Goal: Transaction & Acquisition: Purchase product/service

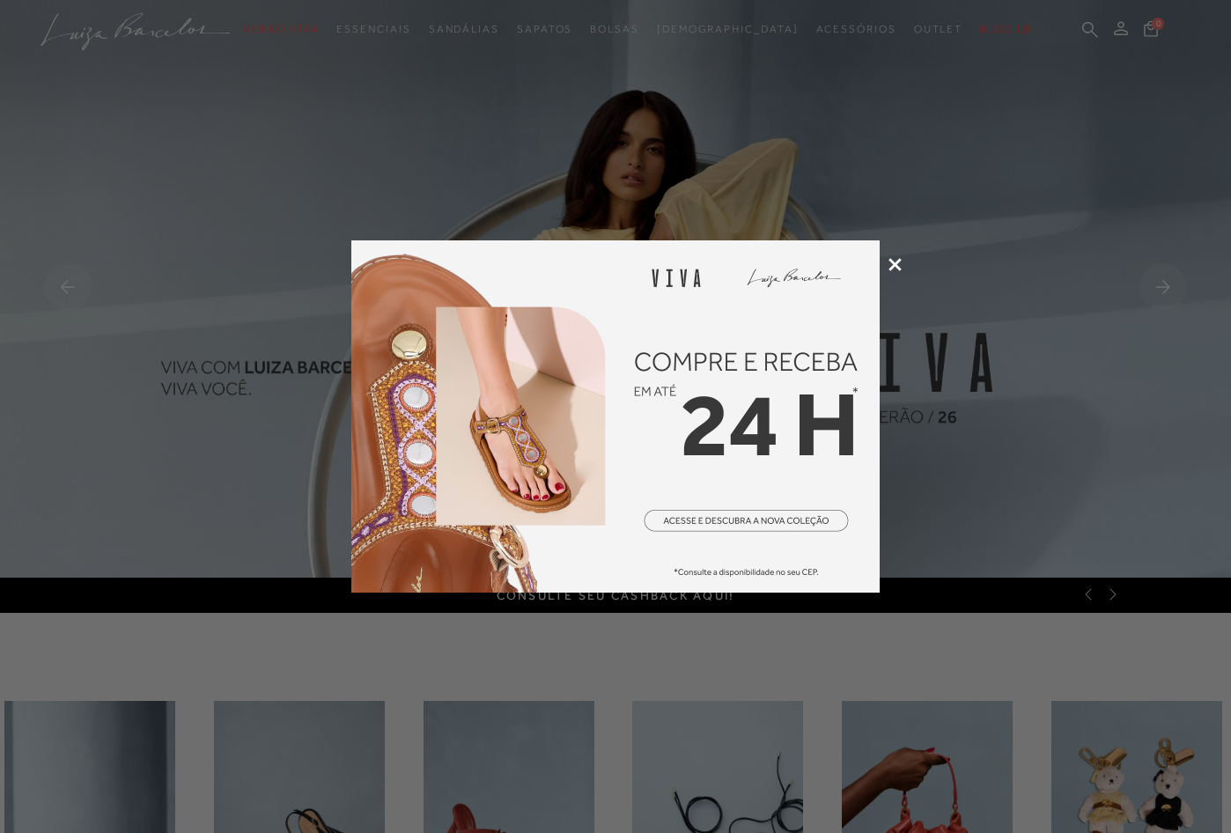
click at [715, 516] on img at bounding box center [615, 416] width 528 height 352
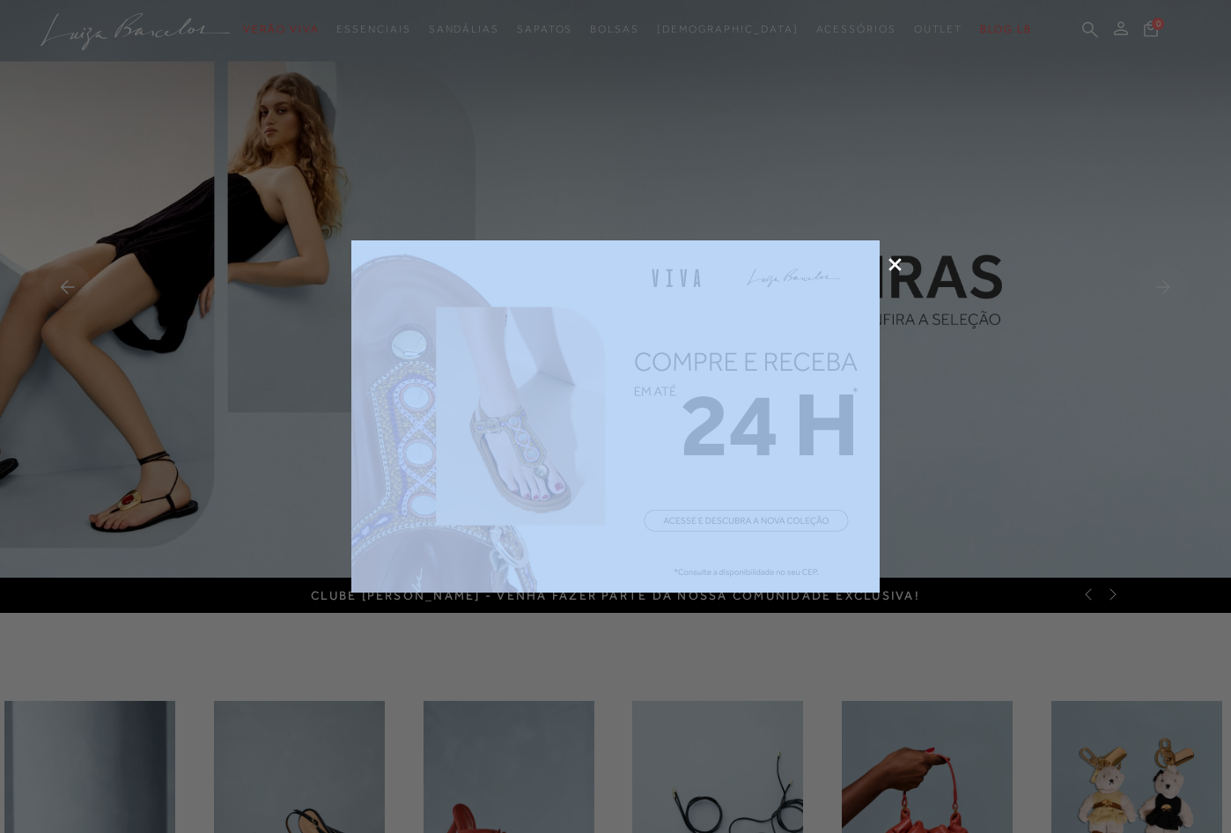
click at [895, 261] on div at bounding box center [615, 416] width 1231 height 833
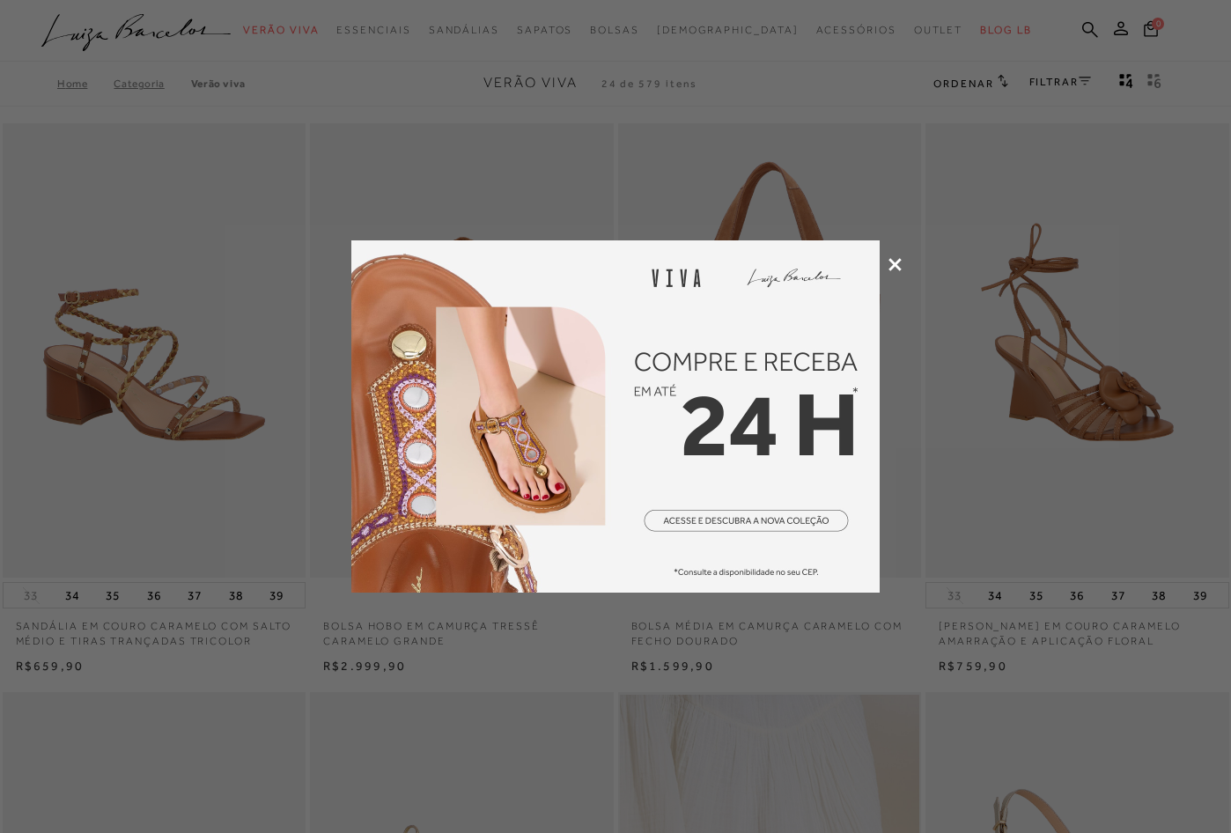
drag, startPoint x: 941, startPoint y: 359, endPoint x: 932, endPoint y: 358, distance: 8.9
click at [935, 360] on div at bounding box center [615, 416] width 1231 height 833
click at [892, 260] on icon at bounding box center [895, 264] width 13 height 13
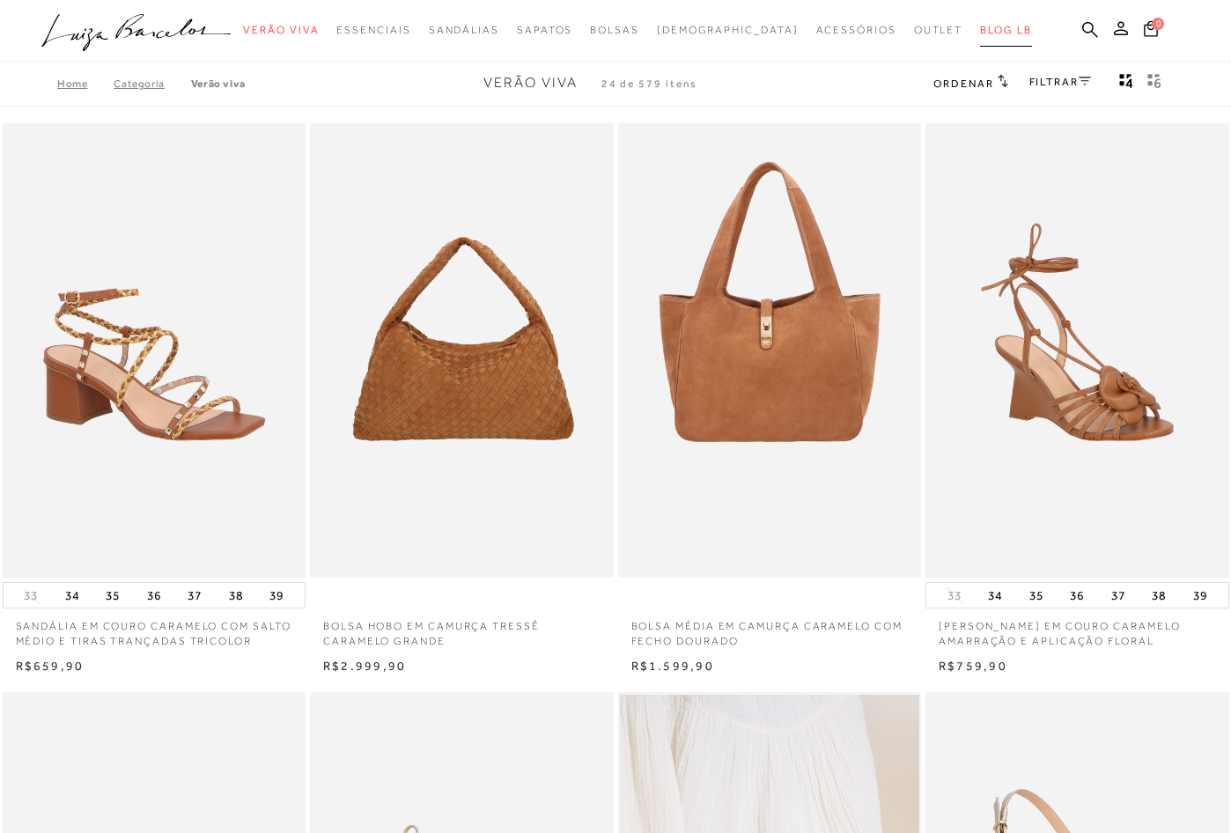
click at [980, 30] on span "BLOG LB" at bounding box center [1005, 30] width 51 height 12
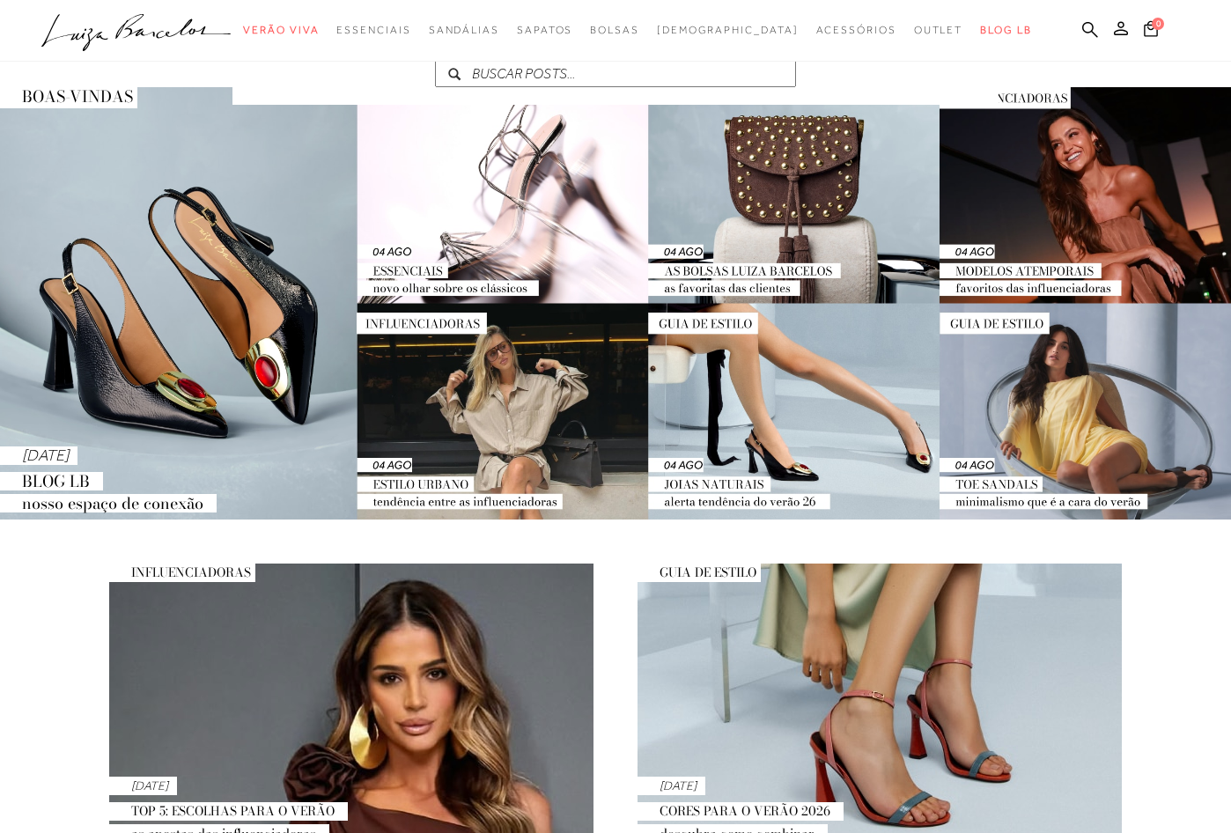
scroll to position [95, 0]
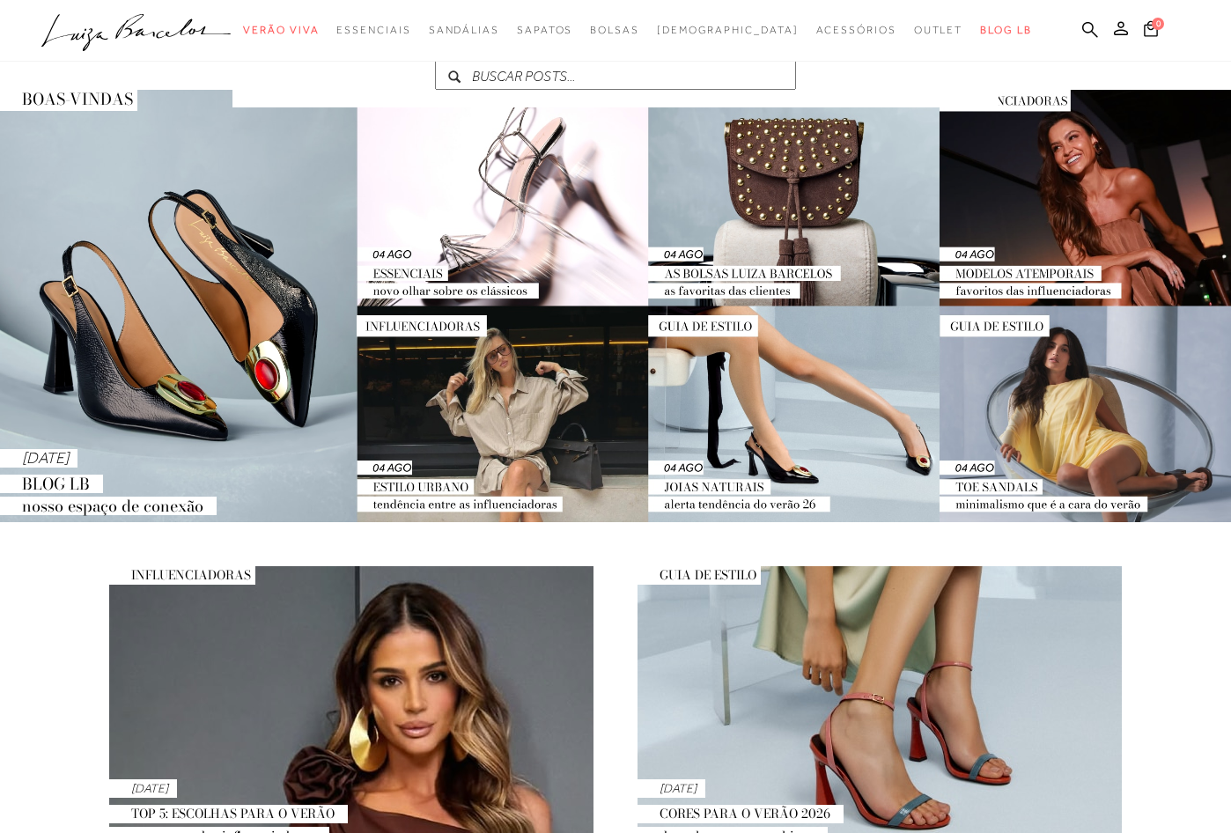
click at [165, 406] on img at bounding box center [615, 306] width 1231 height 432
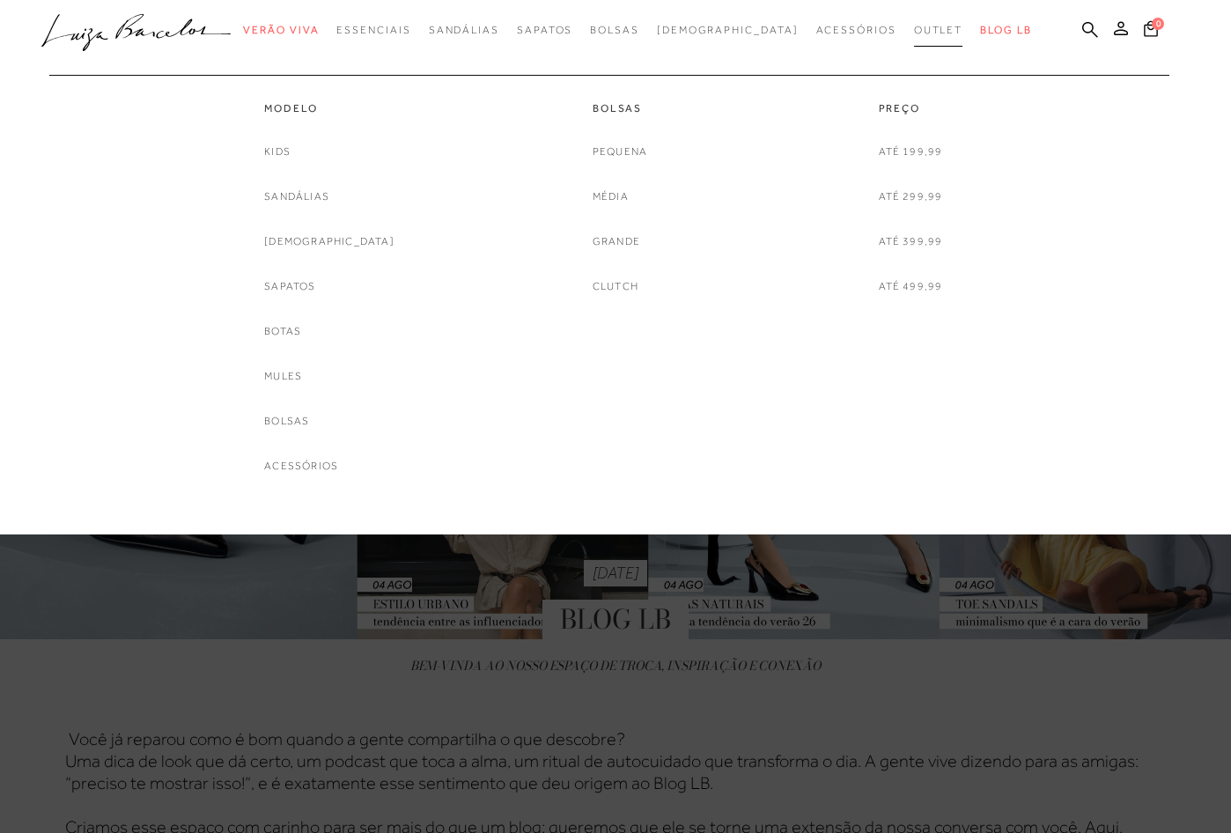
click at [914, 29] on span "Outlet" at bounding box center [938, 30] width 49 height 12
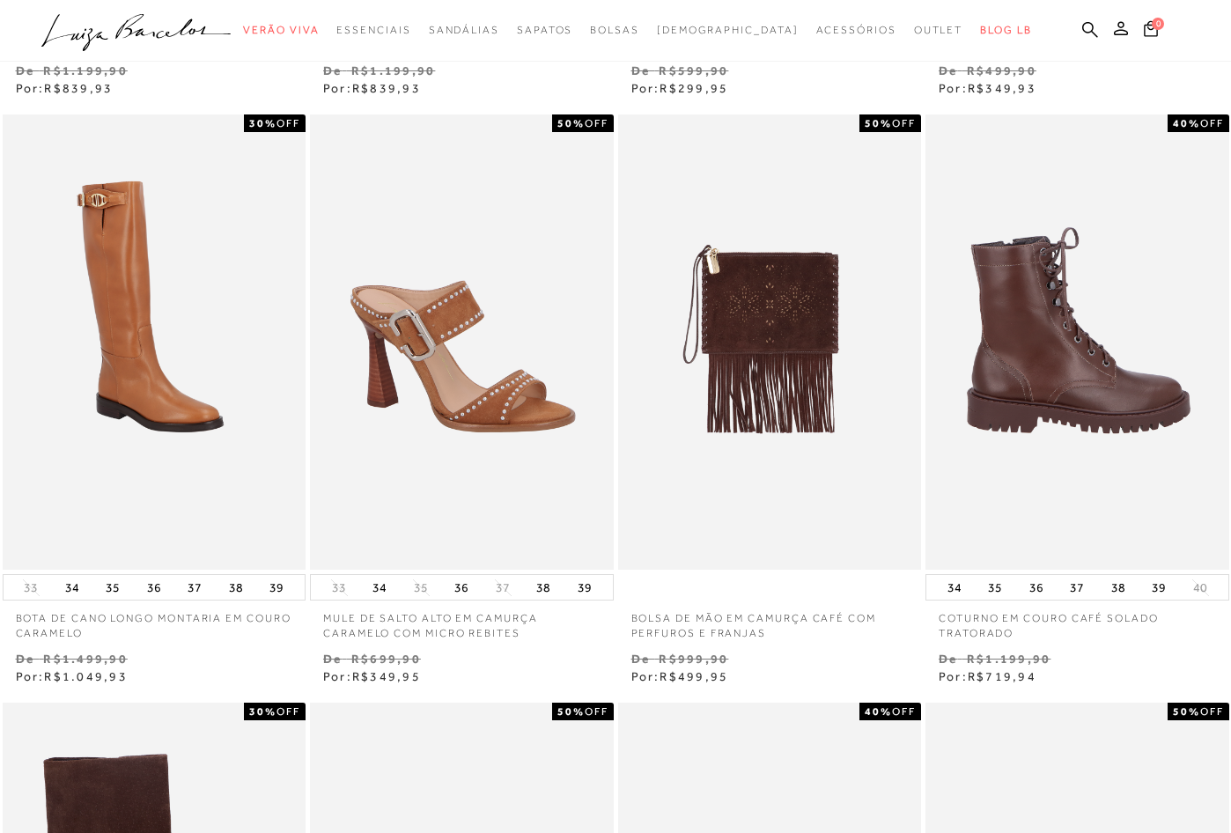
scroll to position [705, 0]
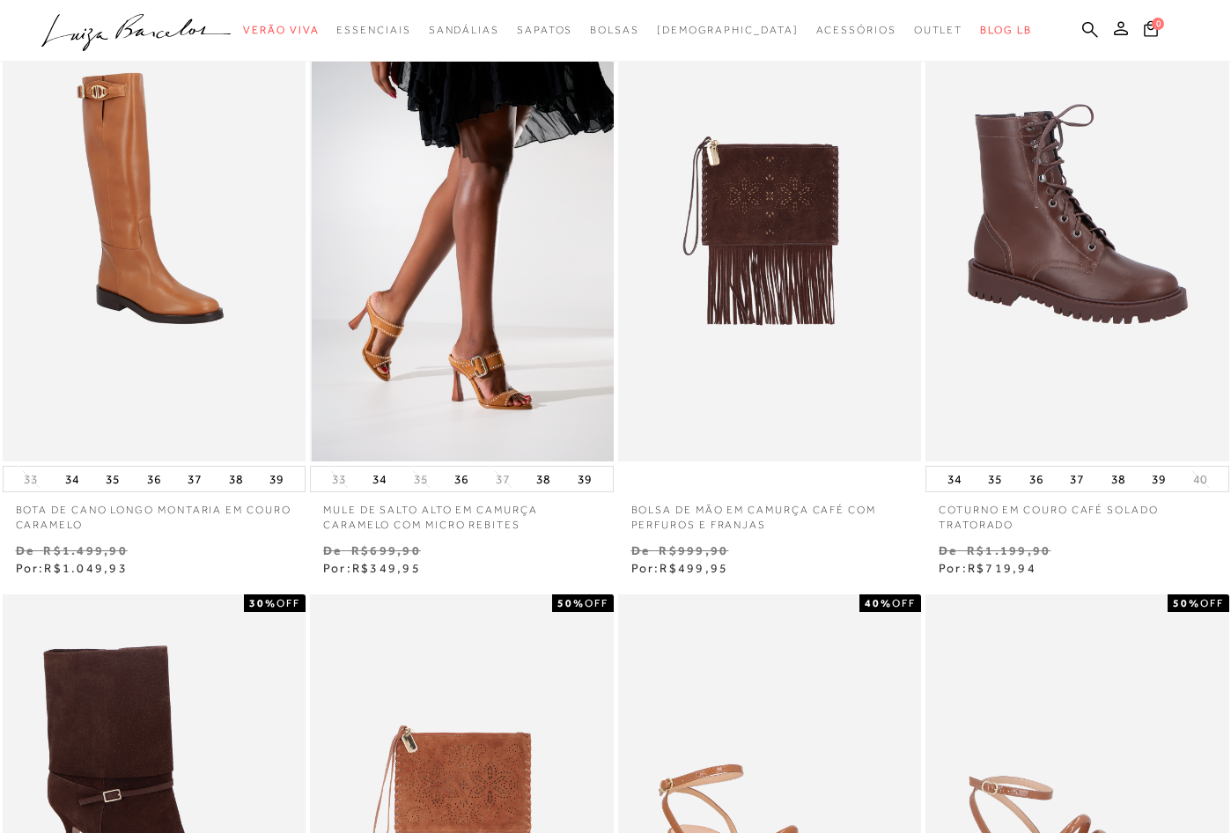
click at [461, 375] on img at bounding box center [463, 233] width 302 height 455
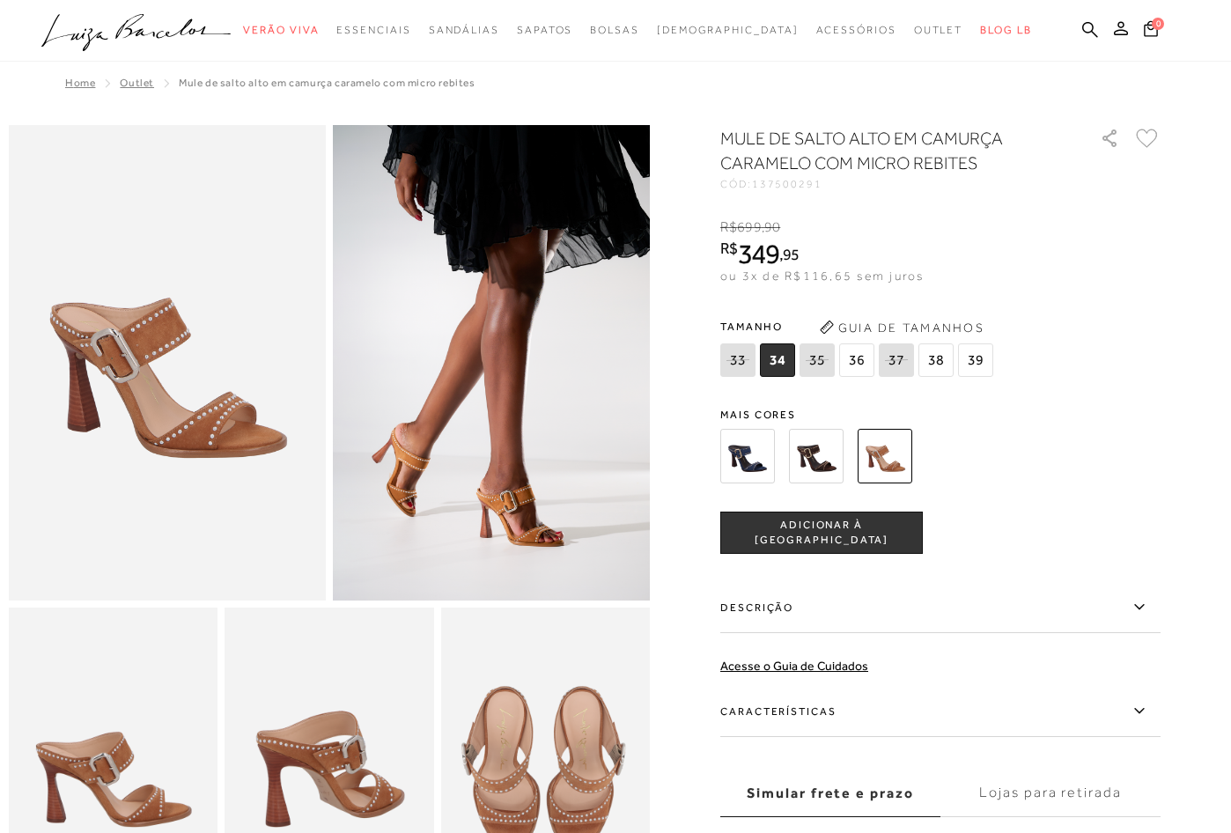
click at [983, 358] on span "39" at bounding box center [975, 359] width 35 height 33
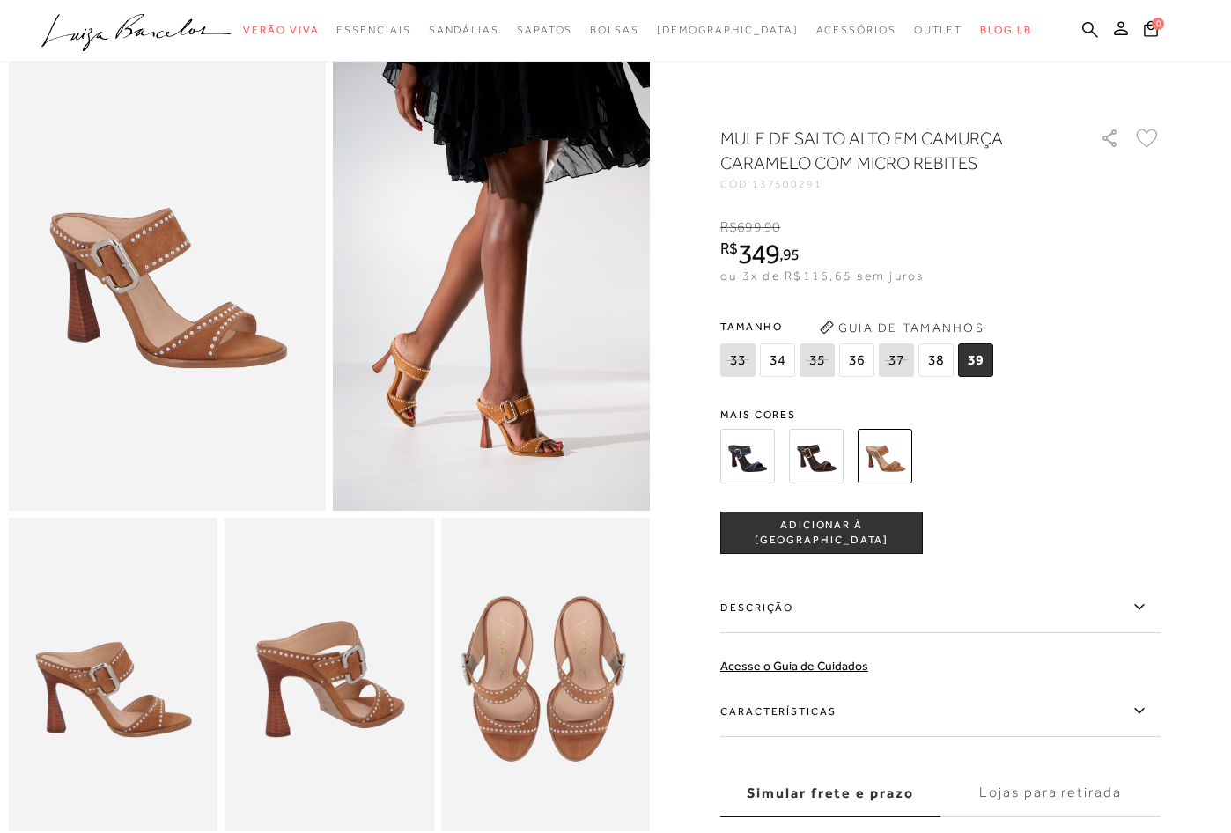
scroll to position [88, 0]
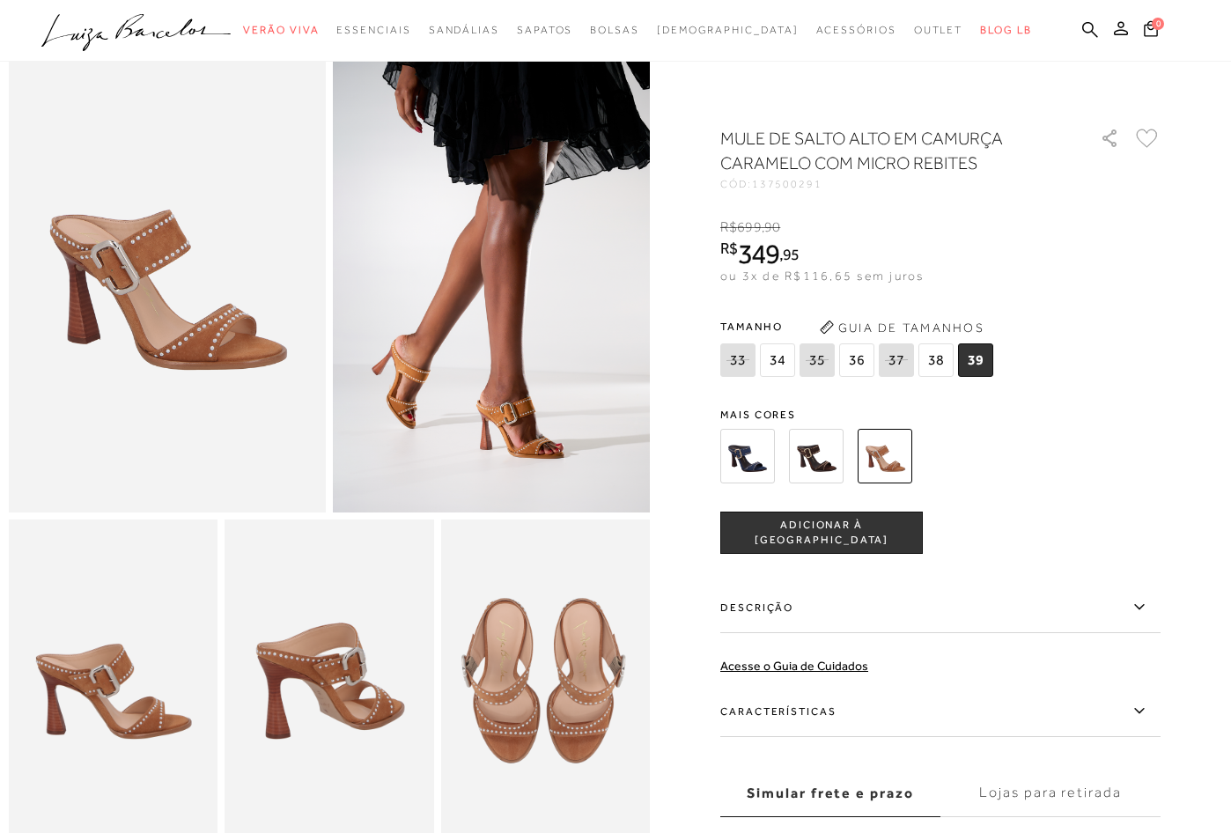
click at [816, 456] on img at bounding box center [816, 456] width 55 height 55
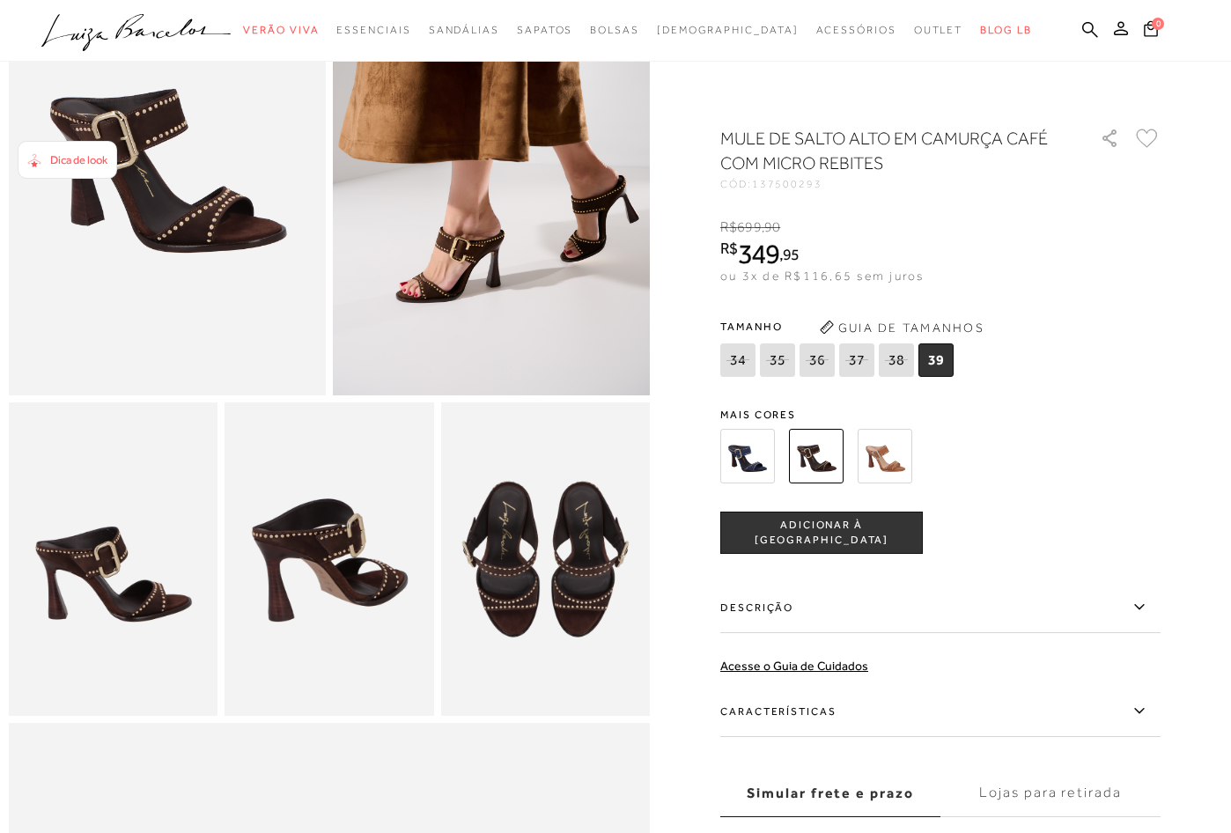
scroll to position [264, 0]
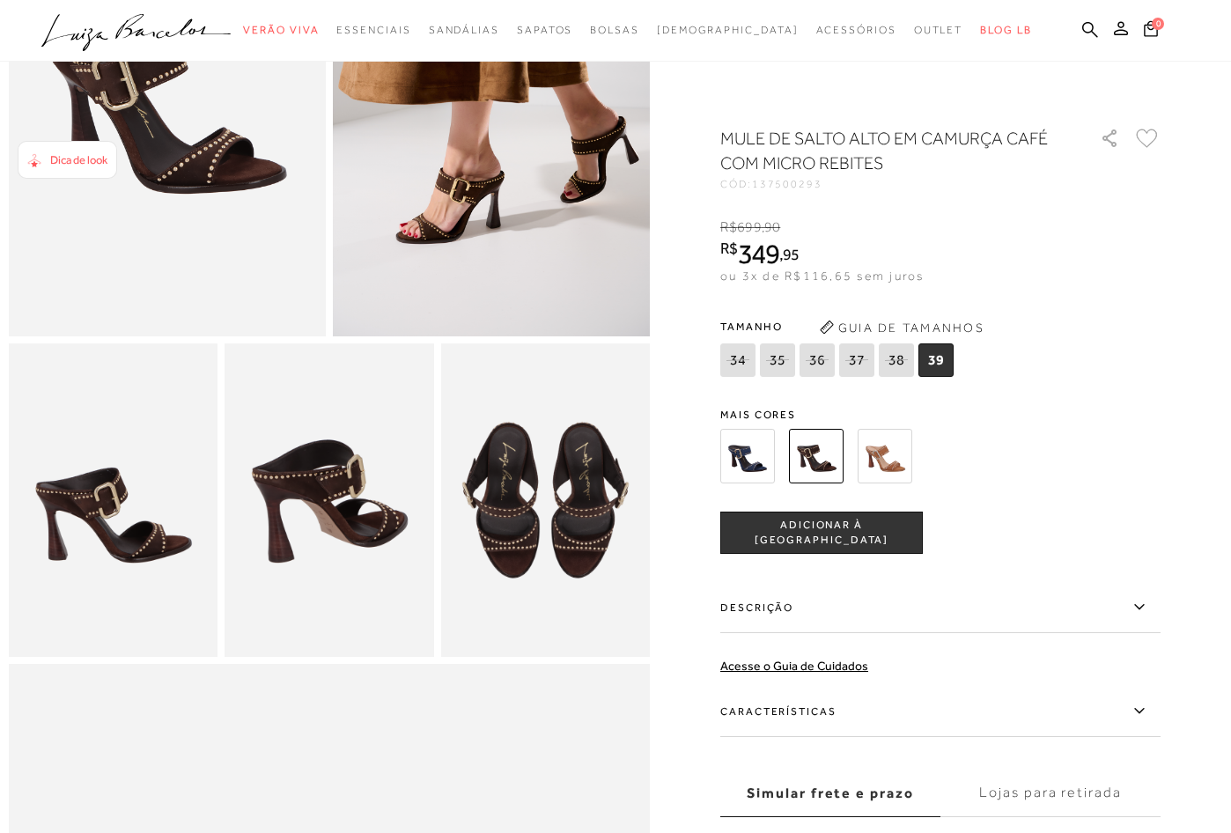
click at [835, 528] on span "ADICIONAR À [GEOGRAPHIC_DATA]" at bounding box center [821, 533] width 201 height 31
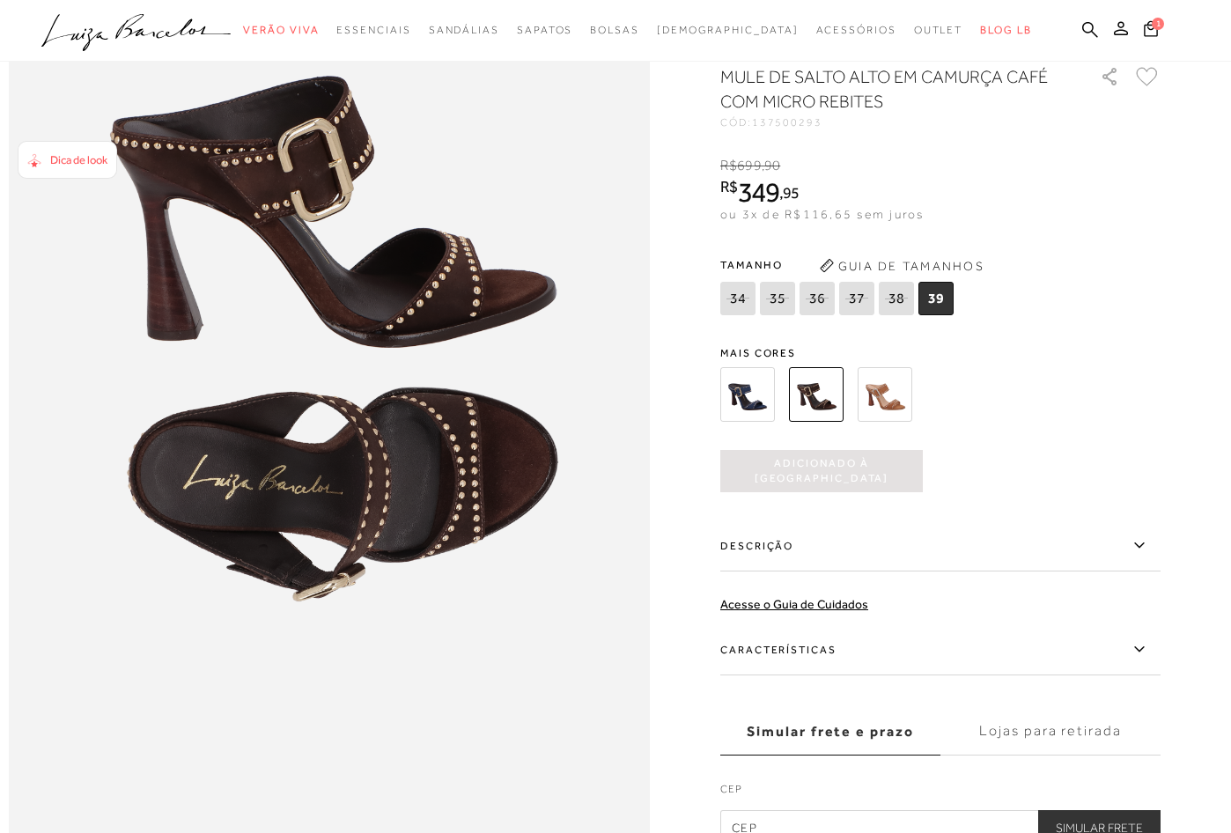
scroll to position [705, 0]
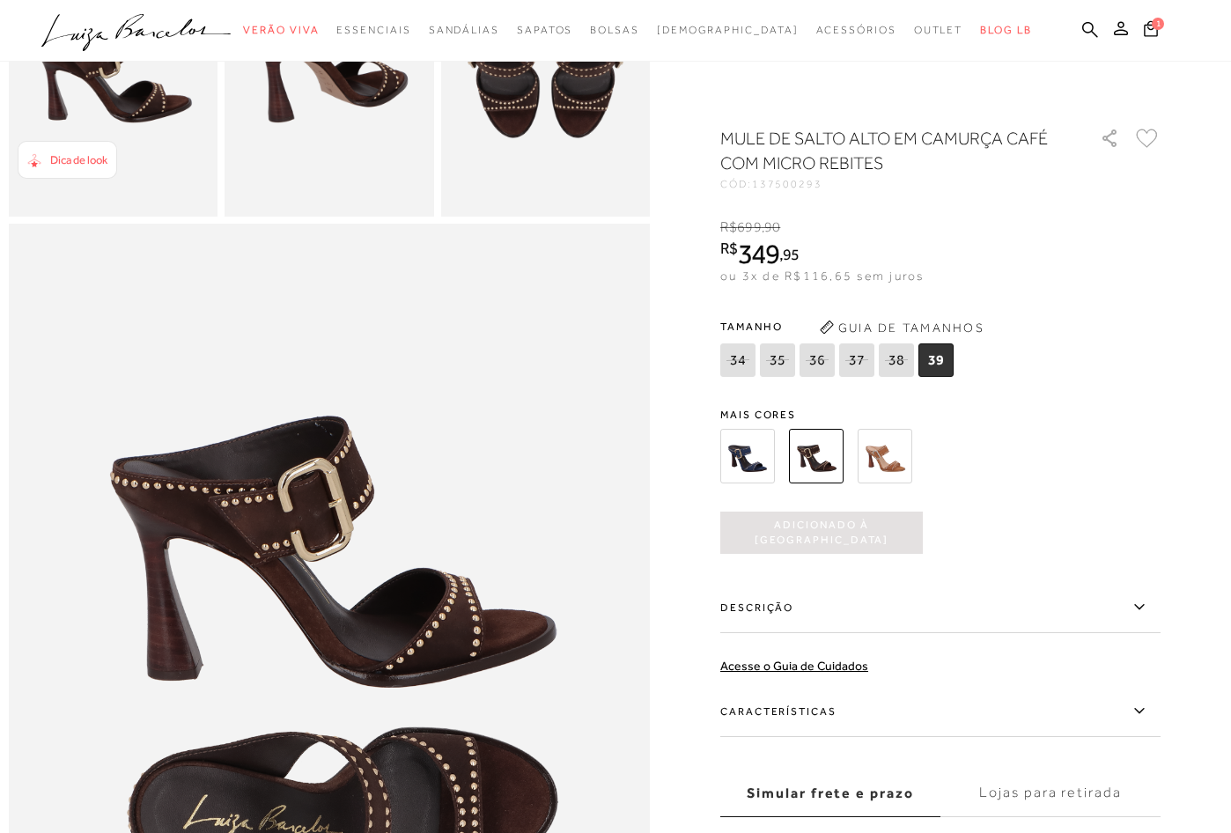
click at [888, 453] on img at bounding box center [885, 456] width 55 height 55
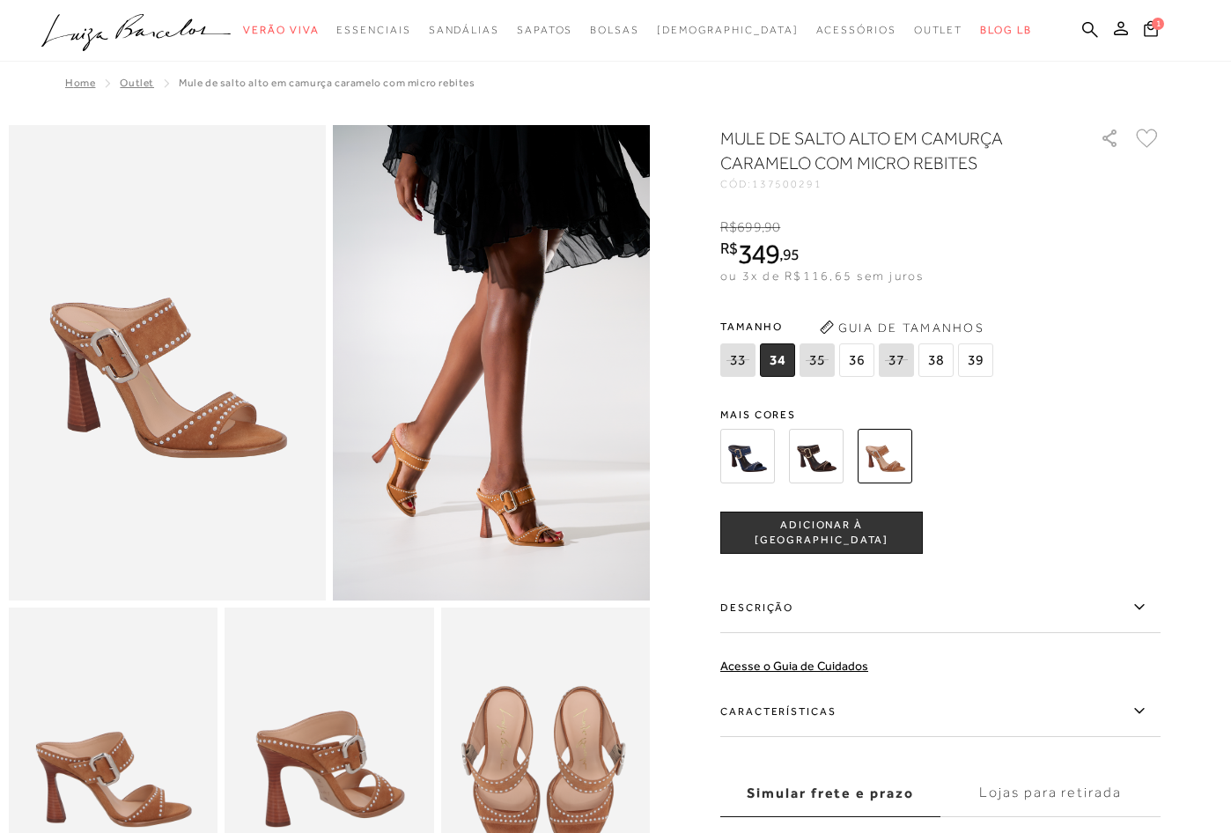
click at [978, 355] on span "39" at bounding box center [975, 359] width 35 height 33
click at [822, 520] on button "ADICIONAR À [GEOGRAPHIC_DATA]" at bounding box center [821, 533] width 203 height 42
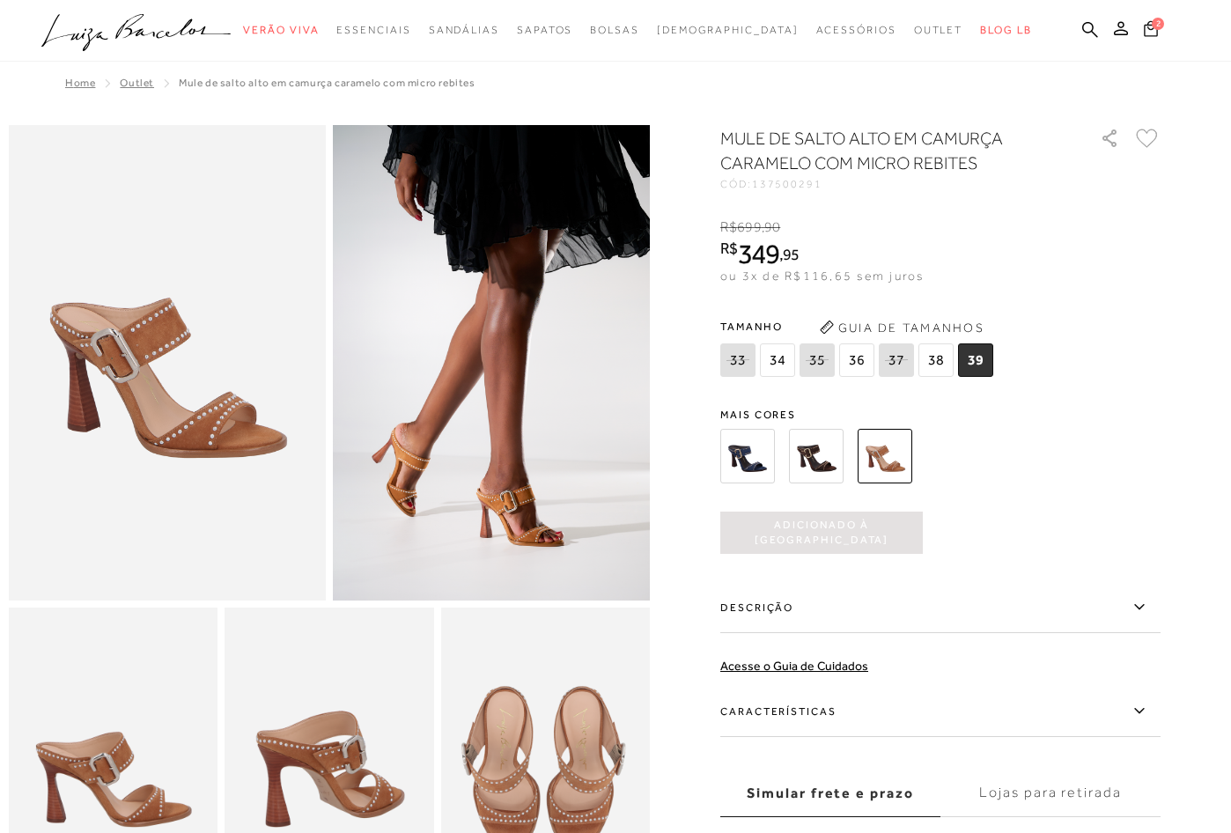
click at [1150, 26] on icon at bounding box center [1151, 28] width 14 height 18
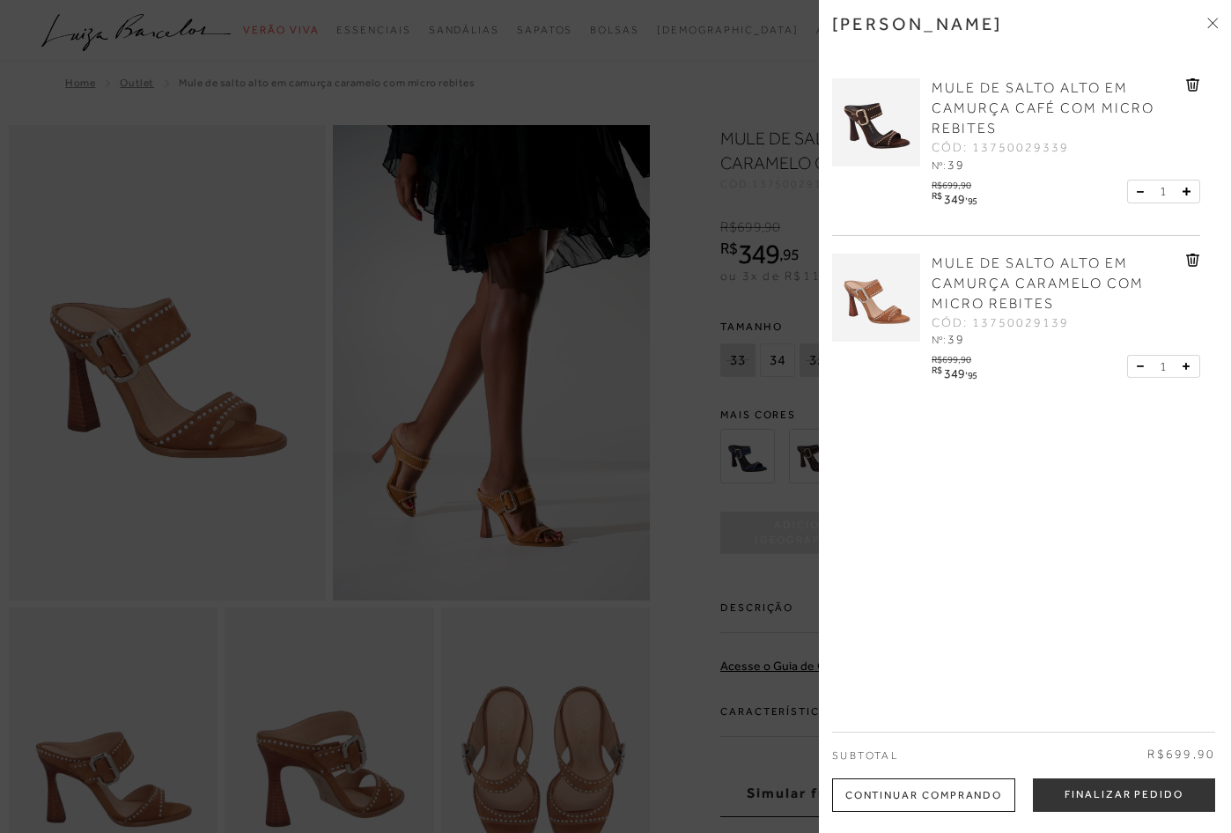
click at [1186, 79] on icon at bounding box center [1192, 84] width 13 height 13
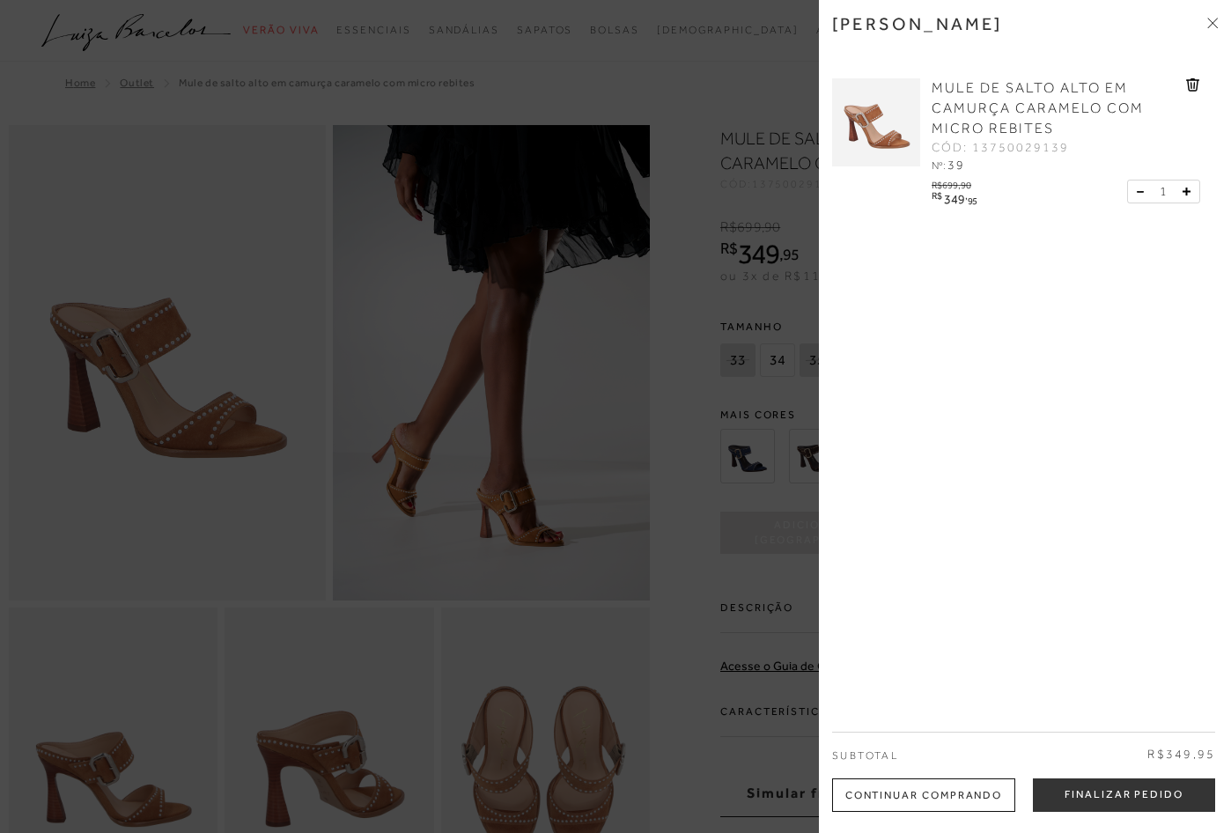
click at [1060, 528] on div "[PERSON_NAME] MULE DE [GEOGRAPHIC_DATA] EM CAMURÇA CARAMELO COM MICRO REBITES C…" at bounding box center [1025, 416] width 412 height 833
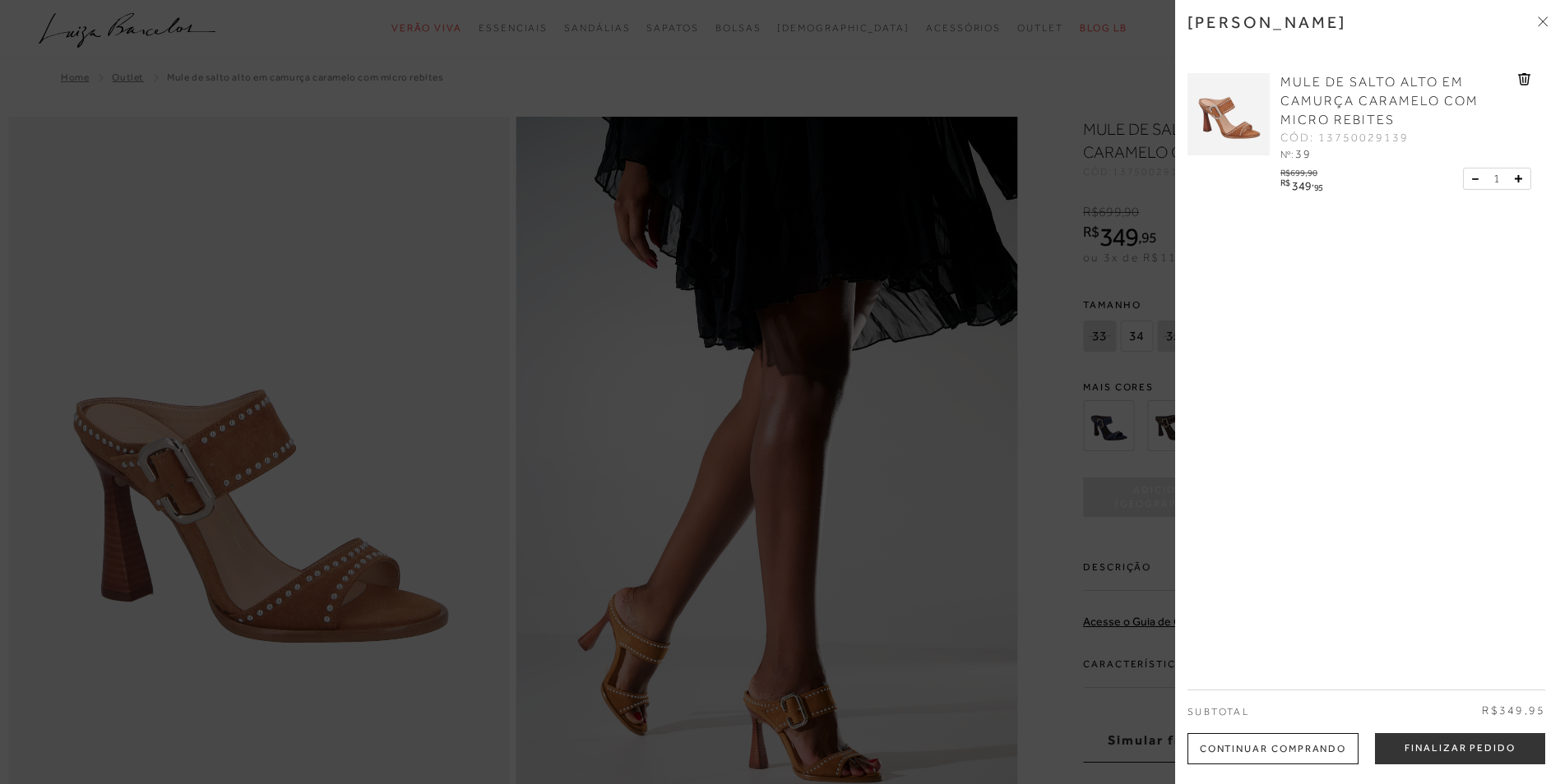
click at [1148, 745] on div "Continuar Comprando" at bounding box center [1272, 749] width 171 height 31
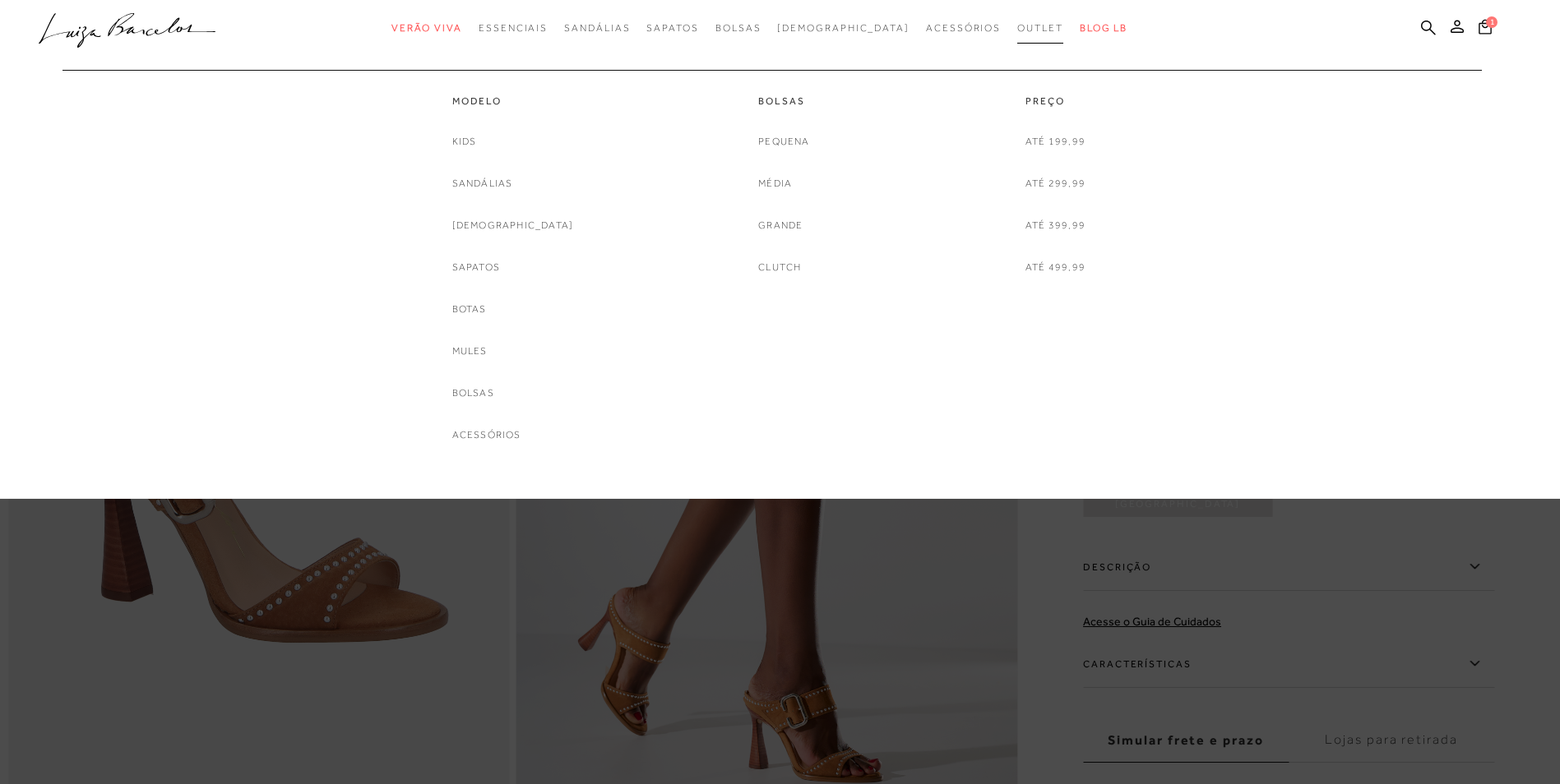
click at [1018, 27] on span "Outlet" at bounding box center [1040, 28] width 46 height 11
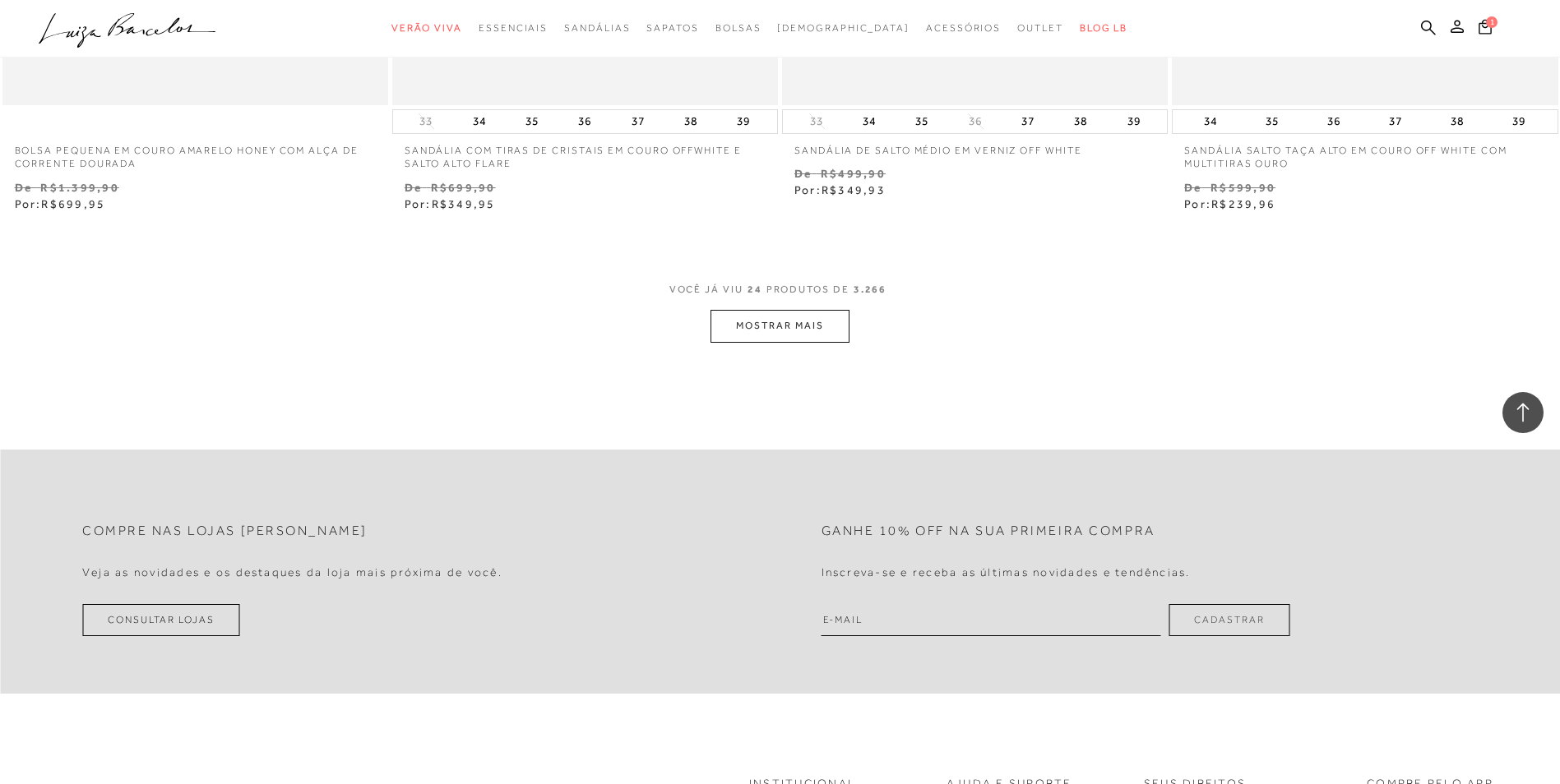
scroll to position [4110, 0]
click at [769, 314] on button "MOSTRAR MAIS" at bounding box center [780, 325] width 138 height 32
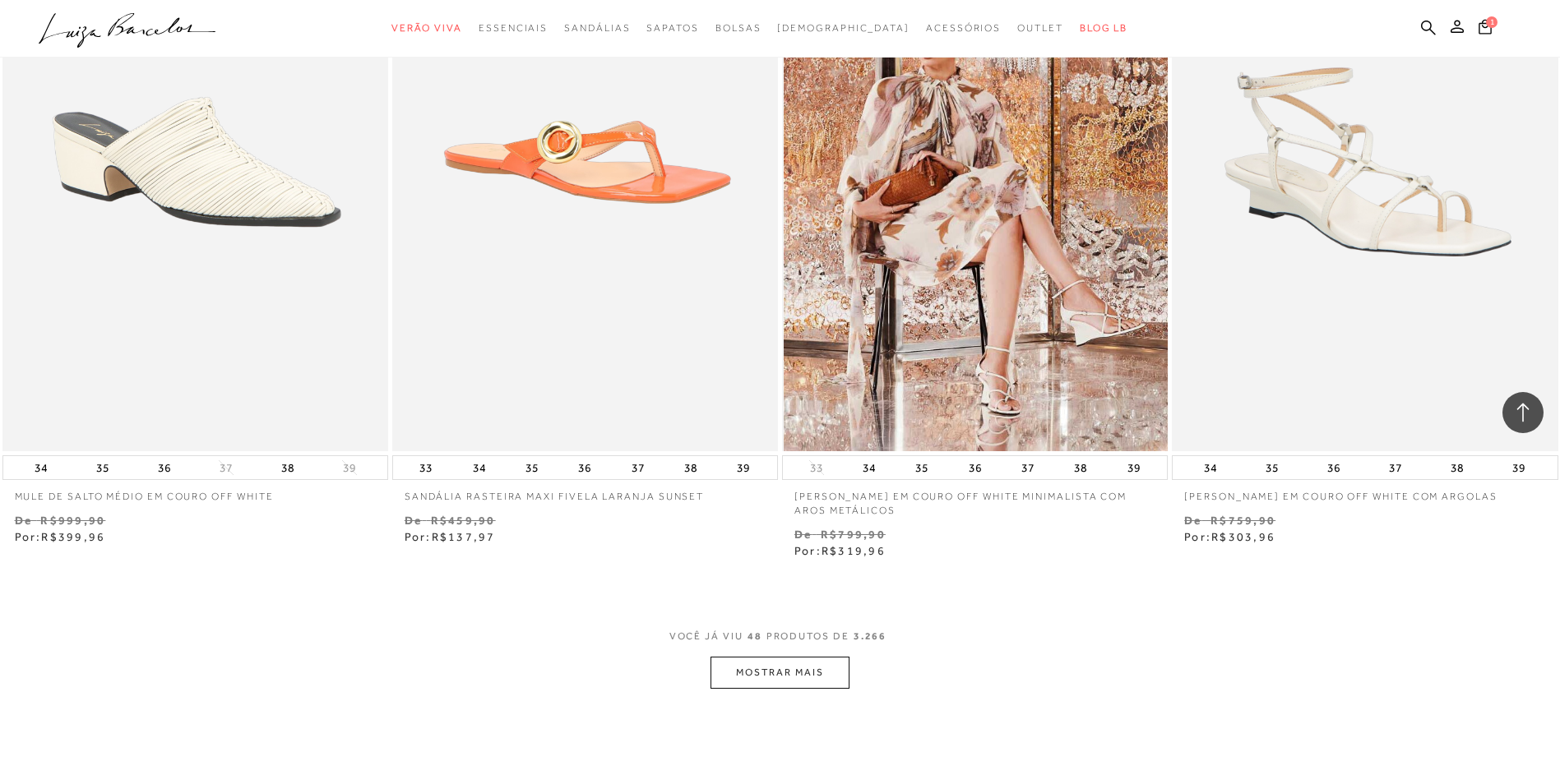
scroll to position [8057, 0]
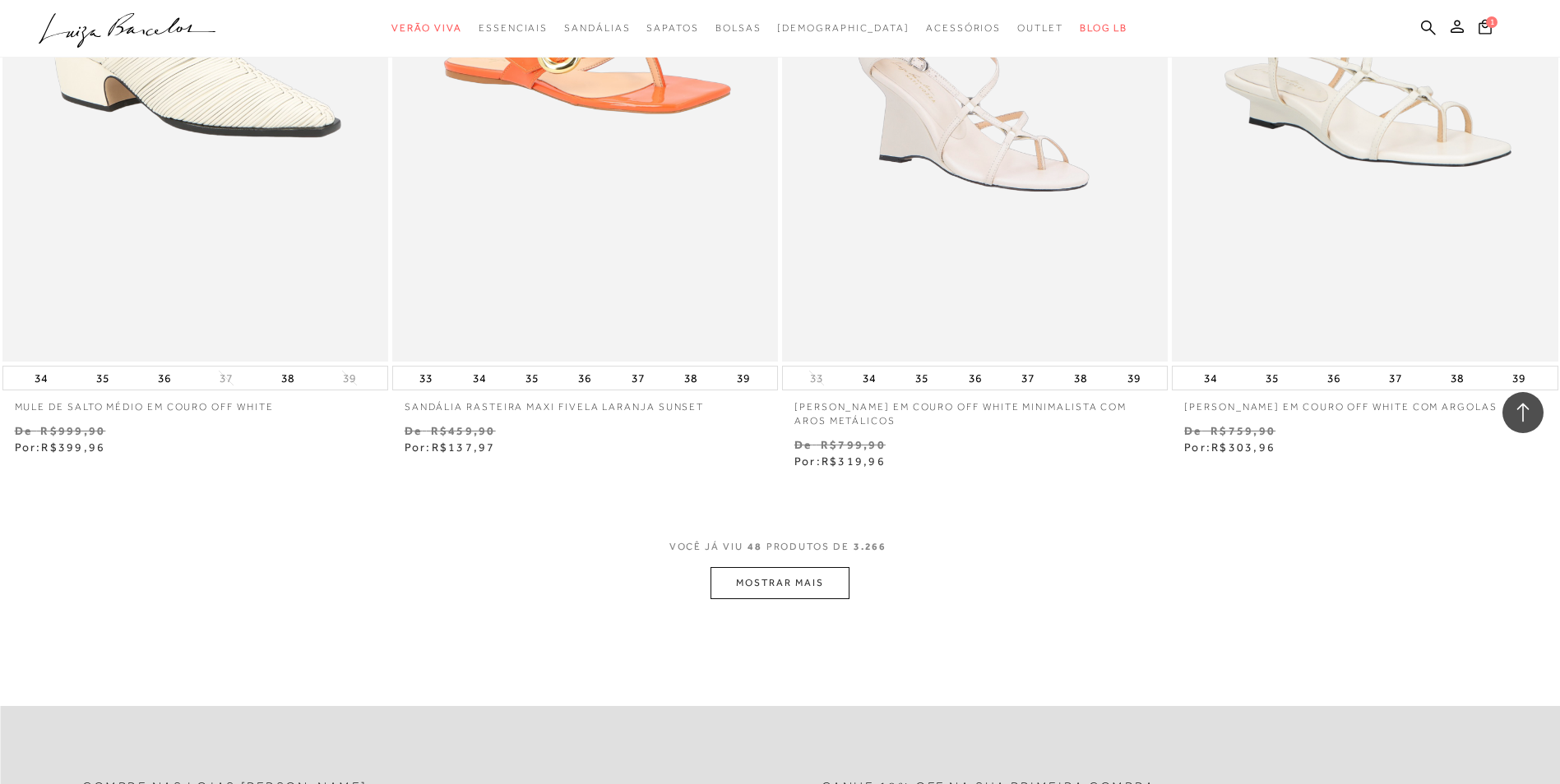
click at [787, 575] on button "MOSTRAR MAIS" at bounding box center [780, 583] width 138 height 32
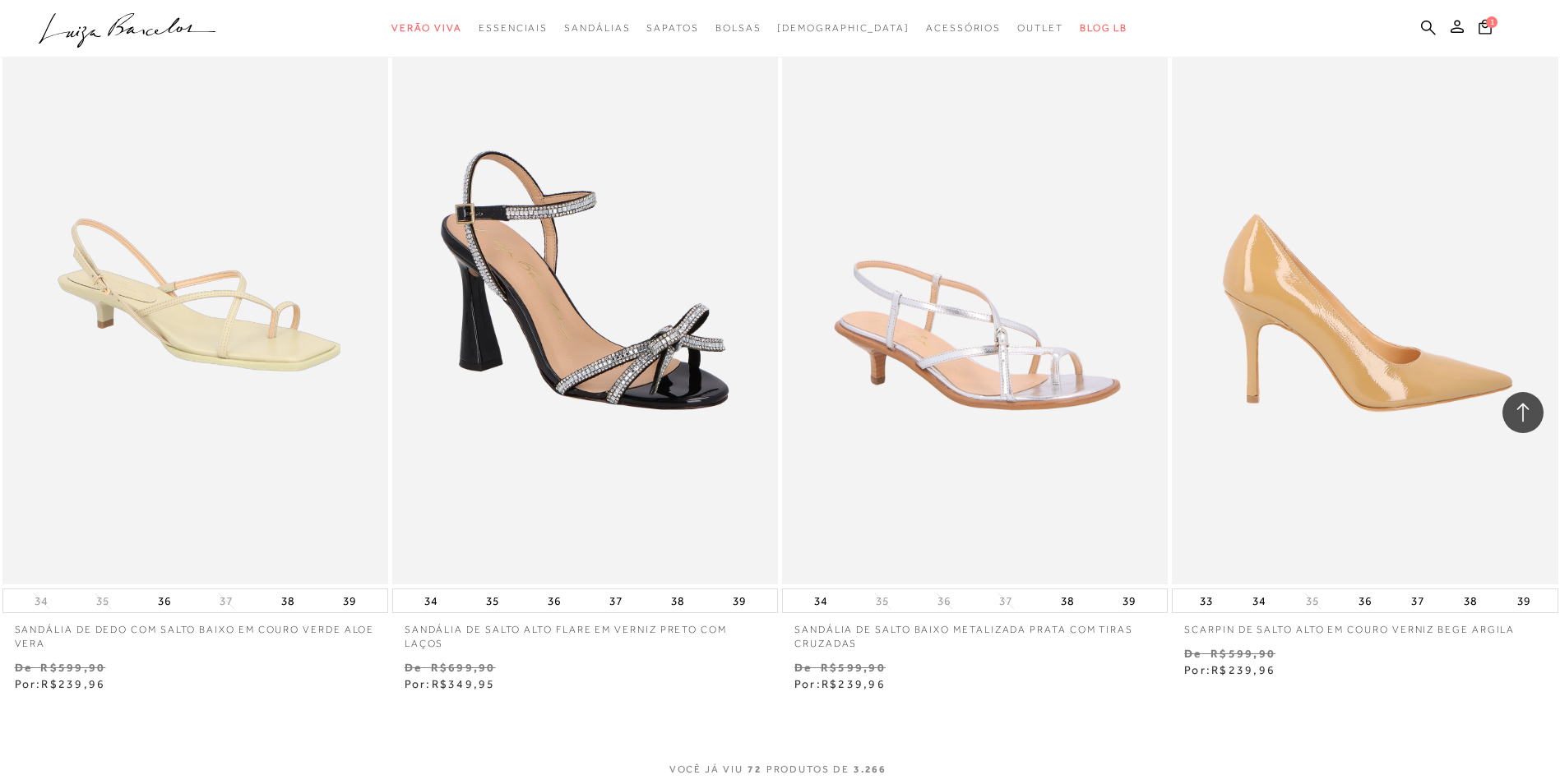
scroll to position [12002, 0]
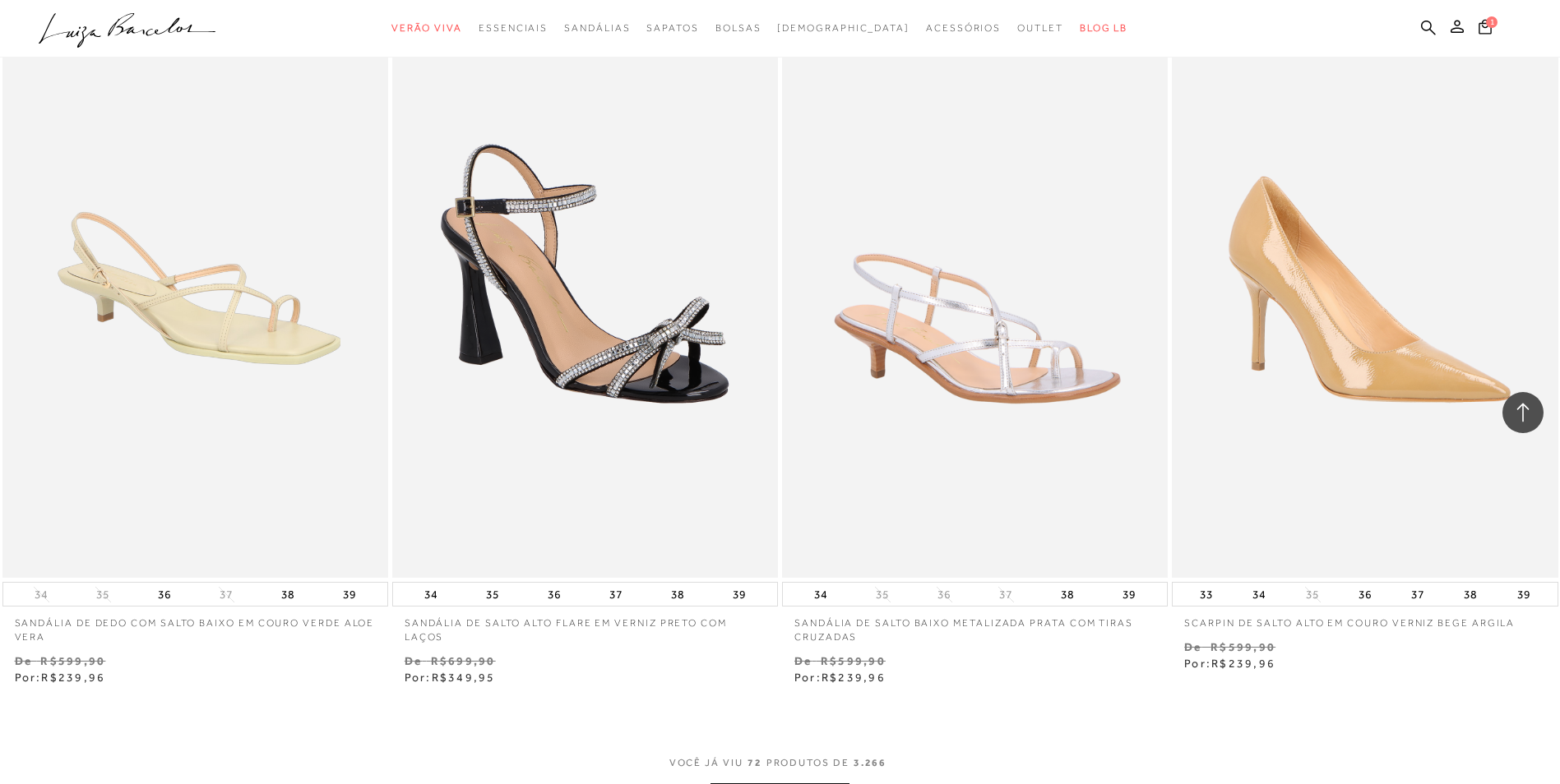
click at [1148, 408] on icon at bounding box center [1523, 413] width 21 height 21
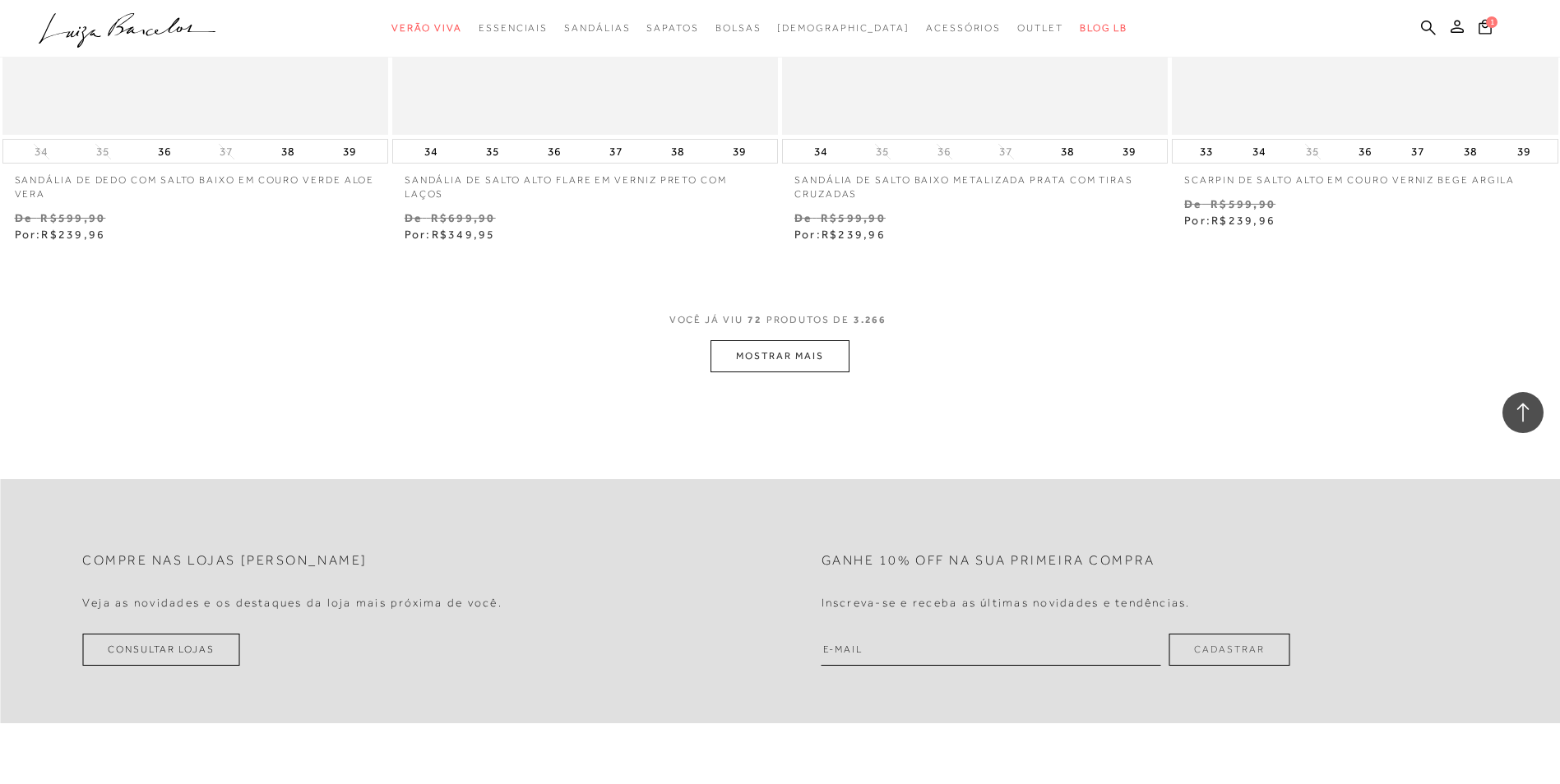
scroll to position [12495, 0]
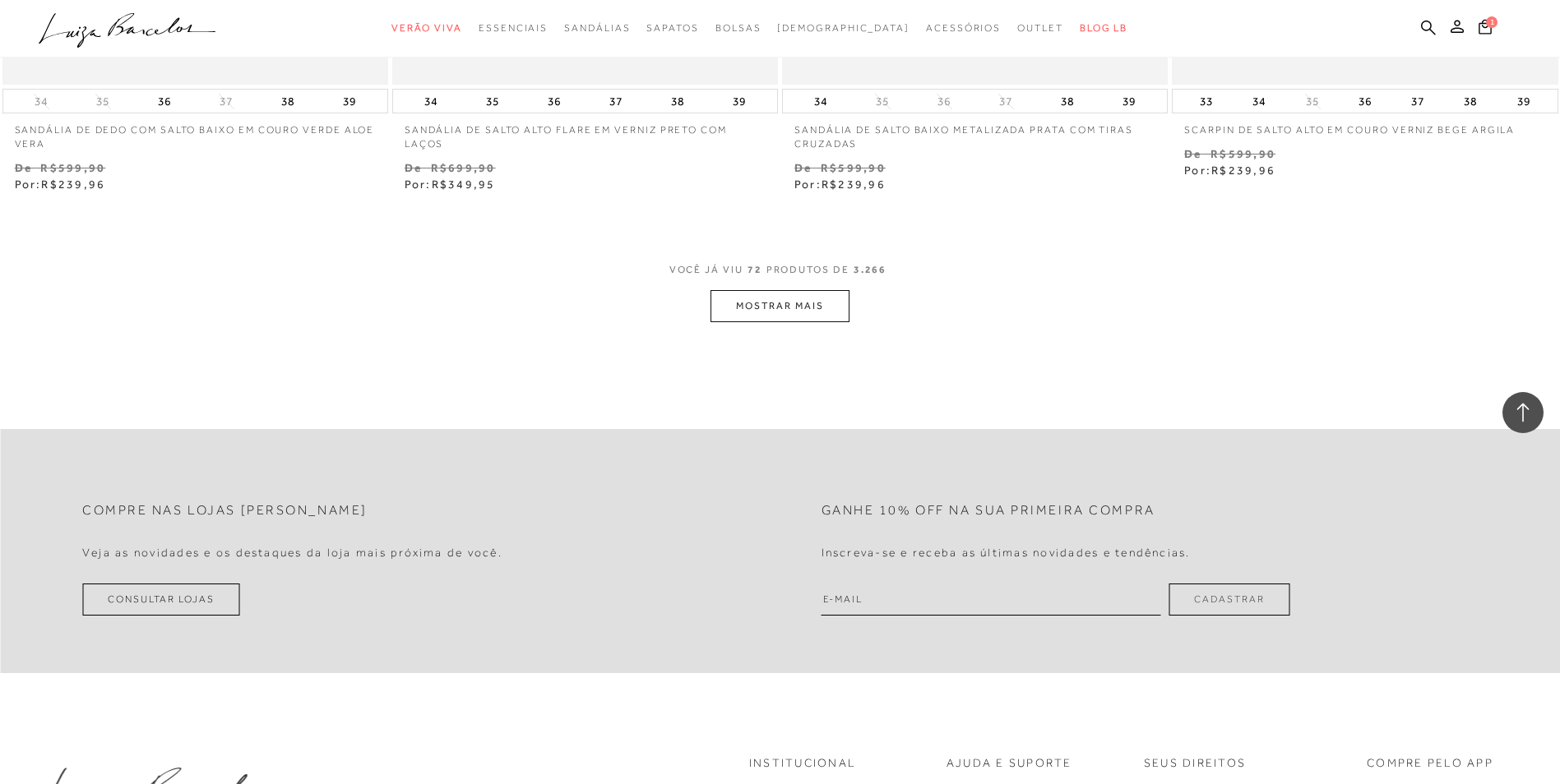
click at [754, 302] on button "MOSTRAR MAIS" at bounding box center [780, 306] width 138 height 32
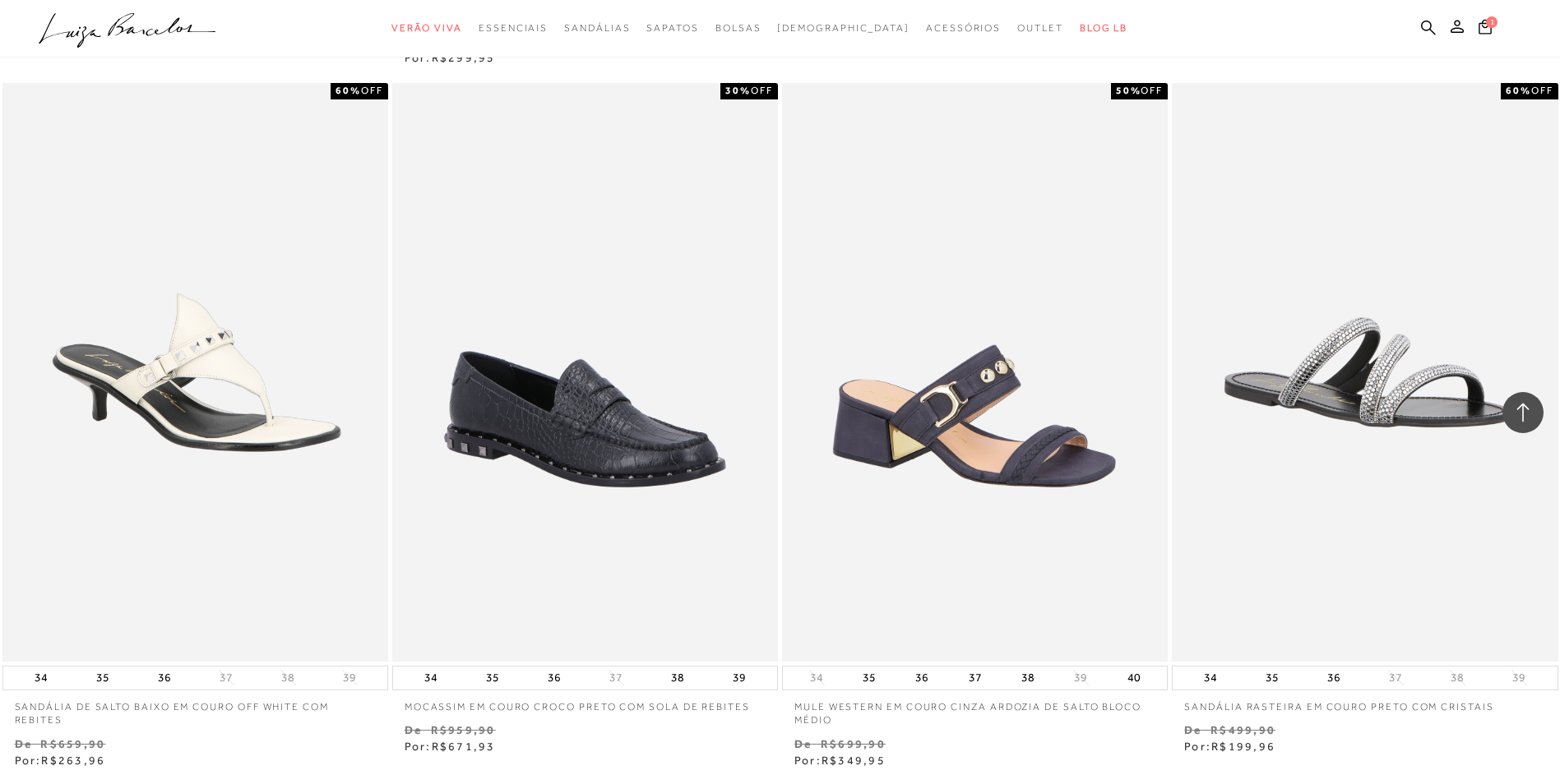
scroll to position [14057, 0]
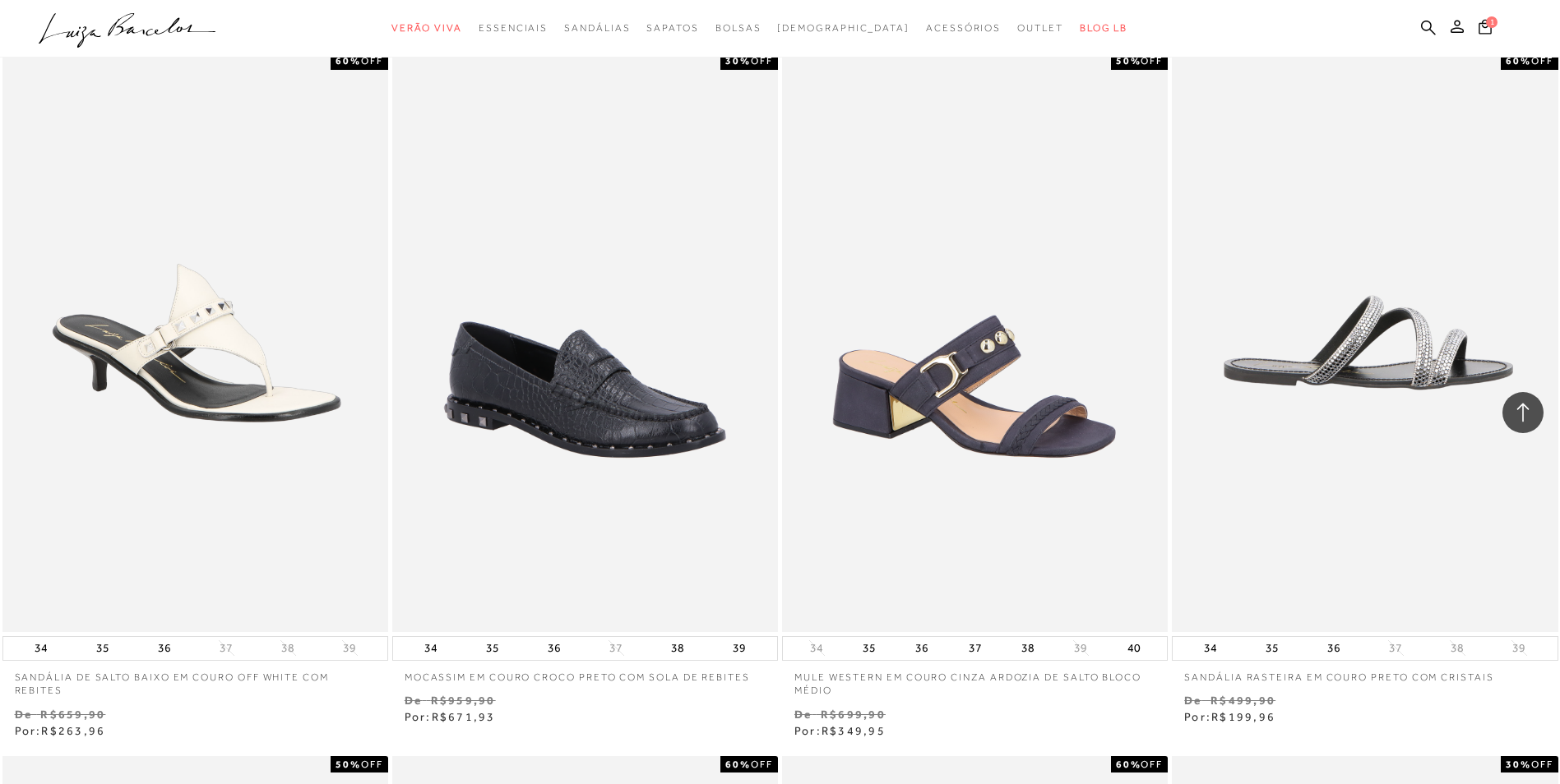
click at [1148, 365] on img at bounding box center [1365, 343] width 384 height 579
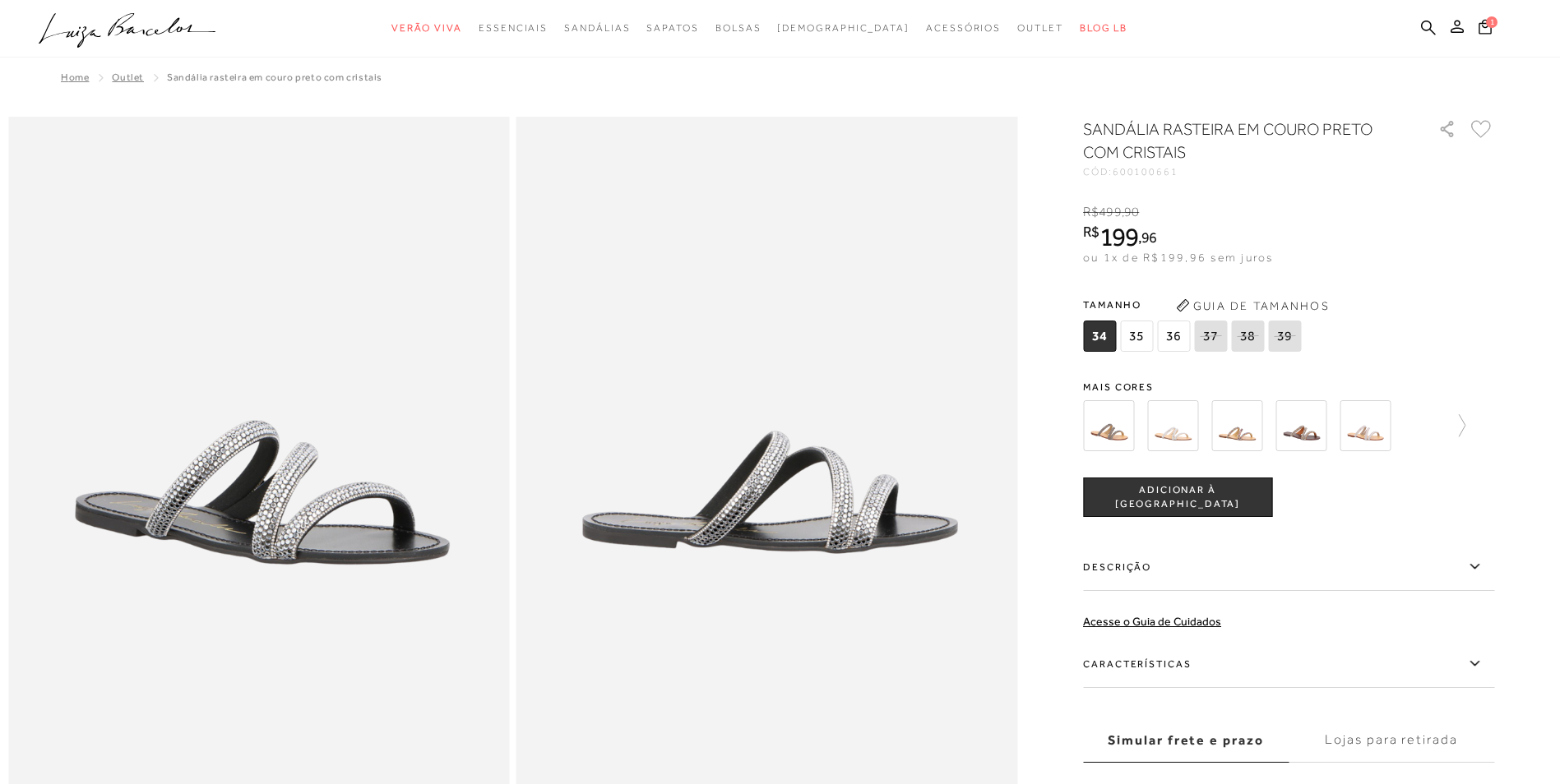
click at [1148, 427] on img at bounding box center [1300, 426] width 51 height 51
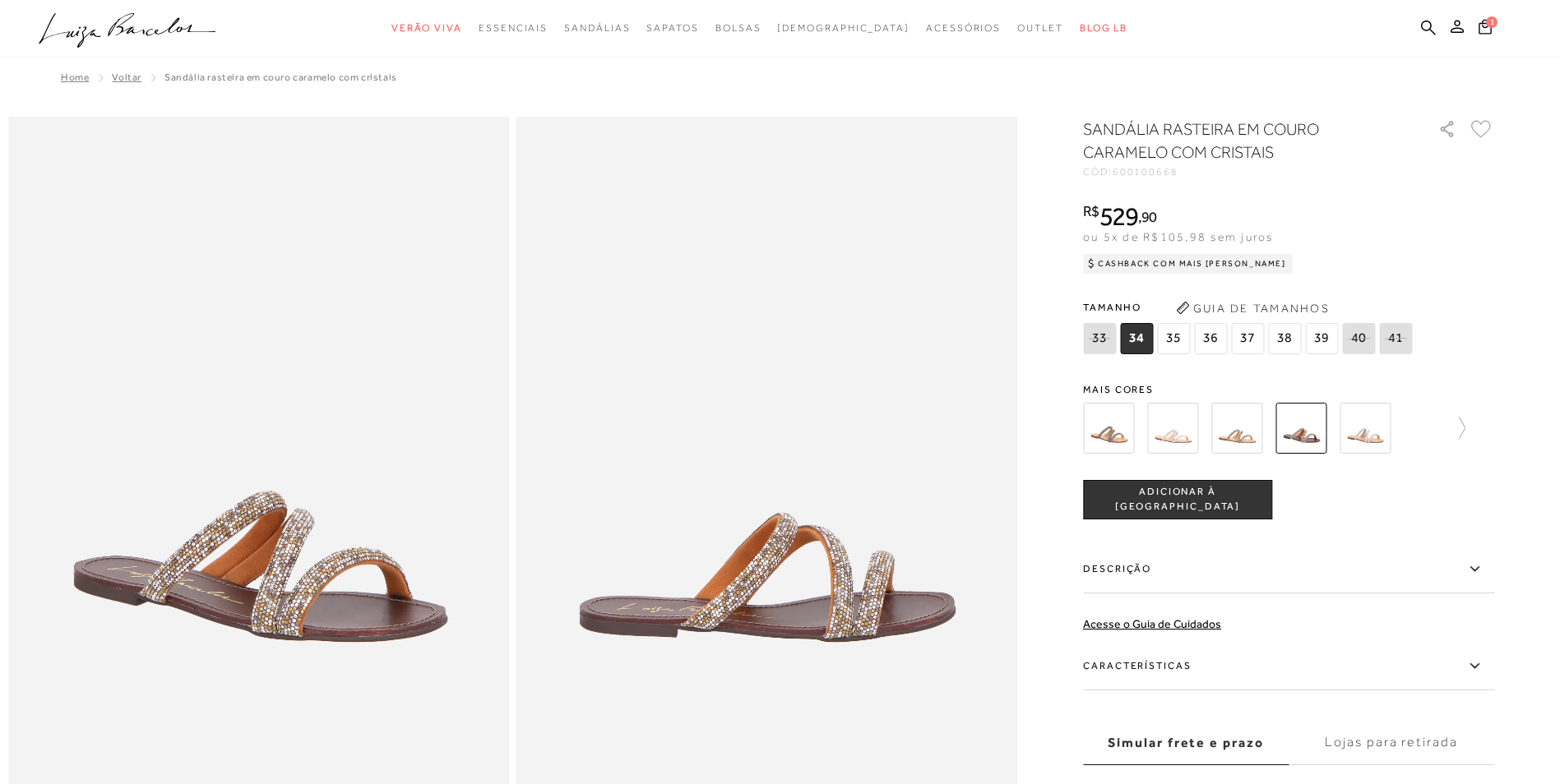
click at [1111, 431] on img at bounding box center [1108, 428] width 51 height 51
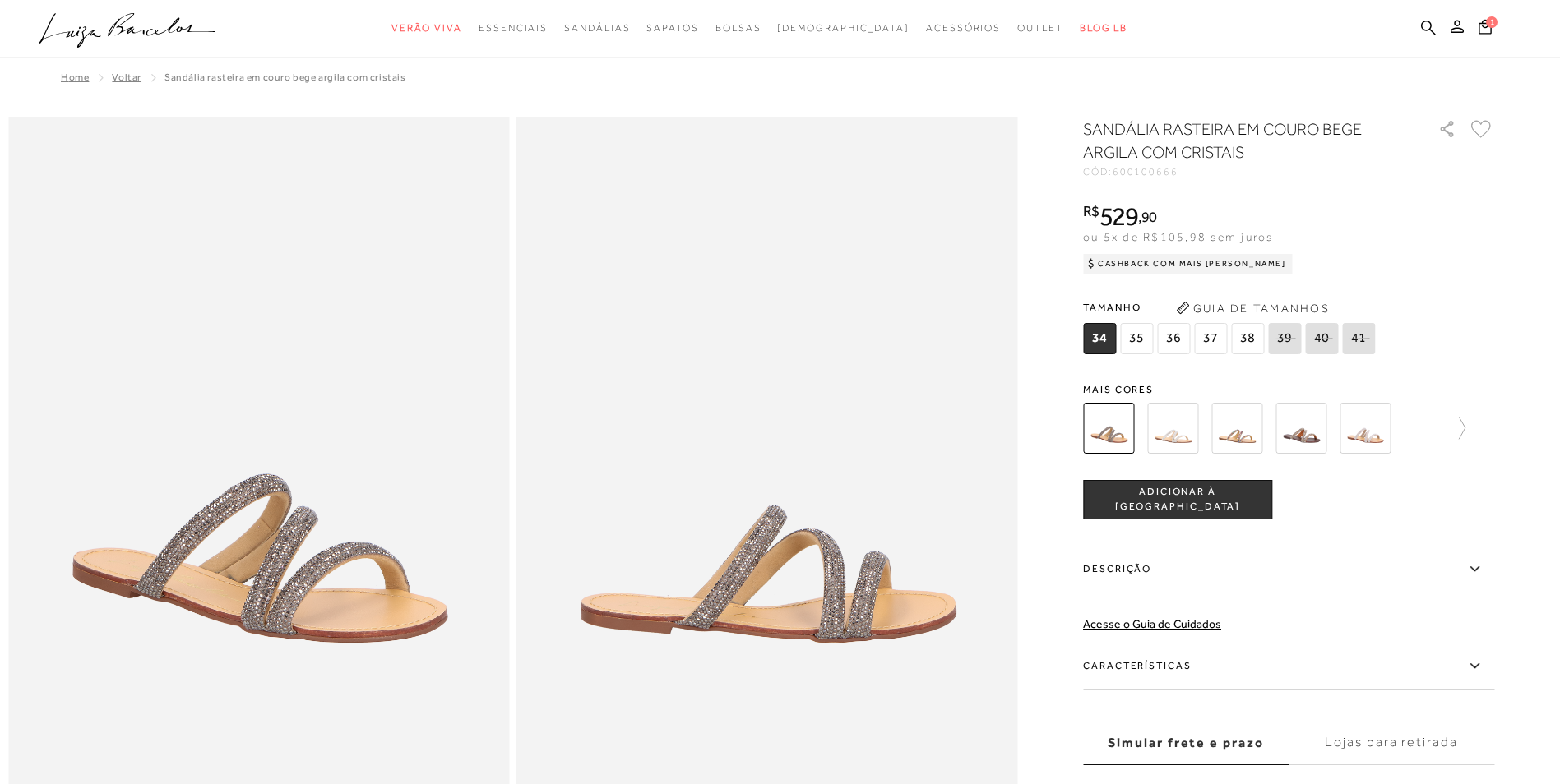
click at [1148, 427] on img at bounding box center [1173, 428] width 51 height 51
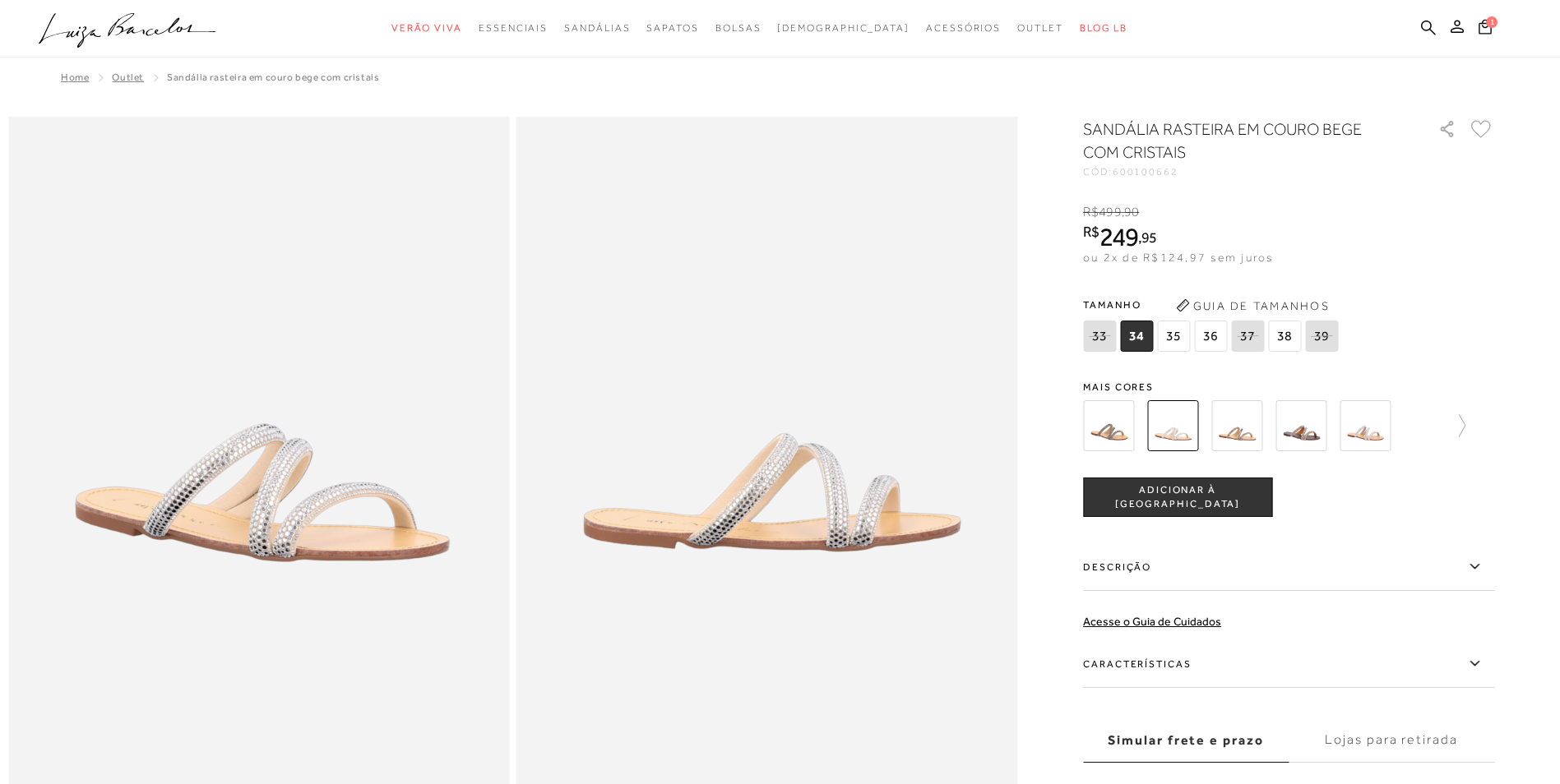
click at [1148, 429] on img at bounding box center [1236, 426] width 51 height 51
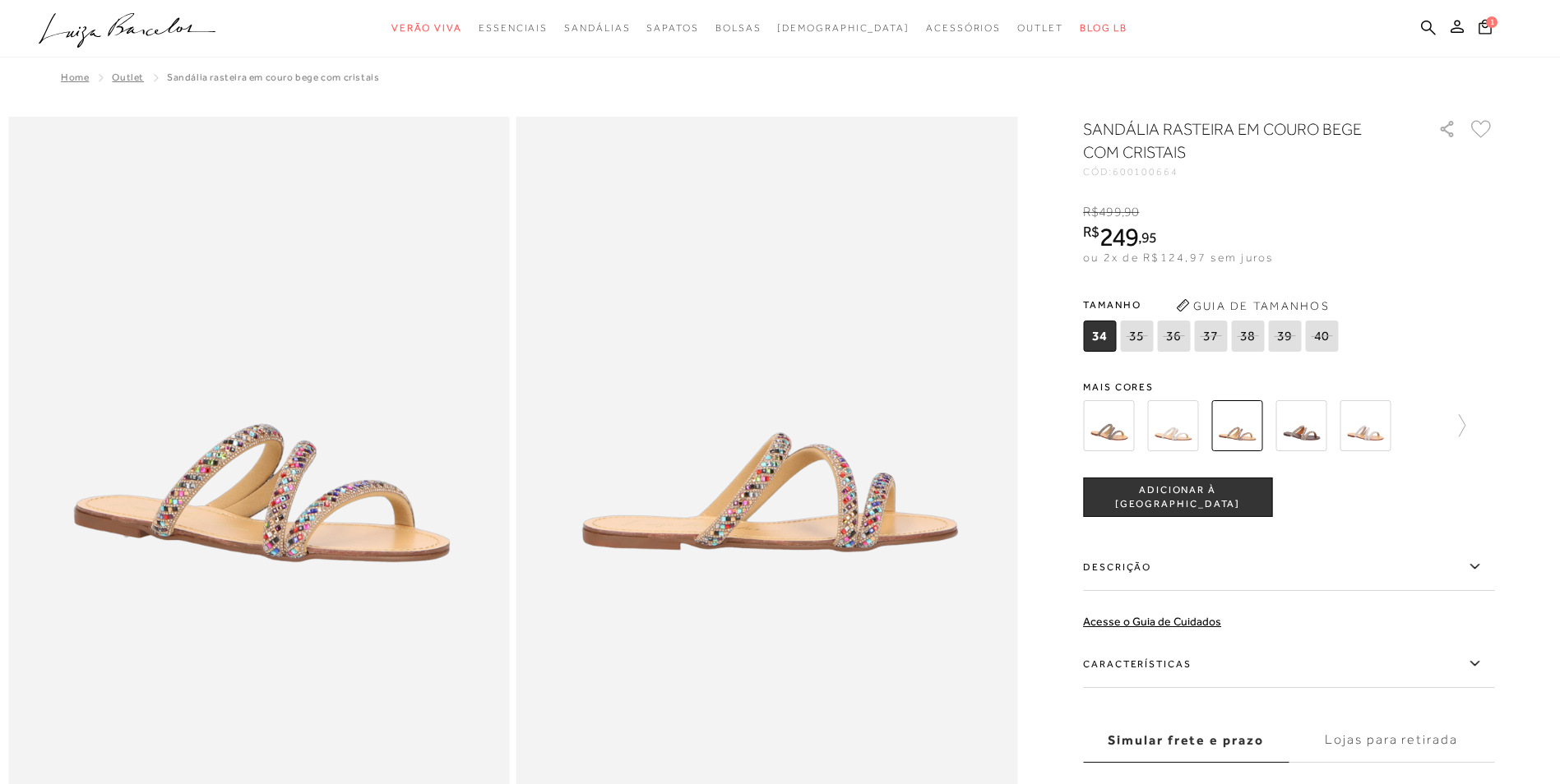
click at [1148, 434] on img at bounding box center [1300, 426] width 51 height 51
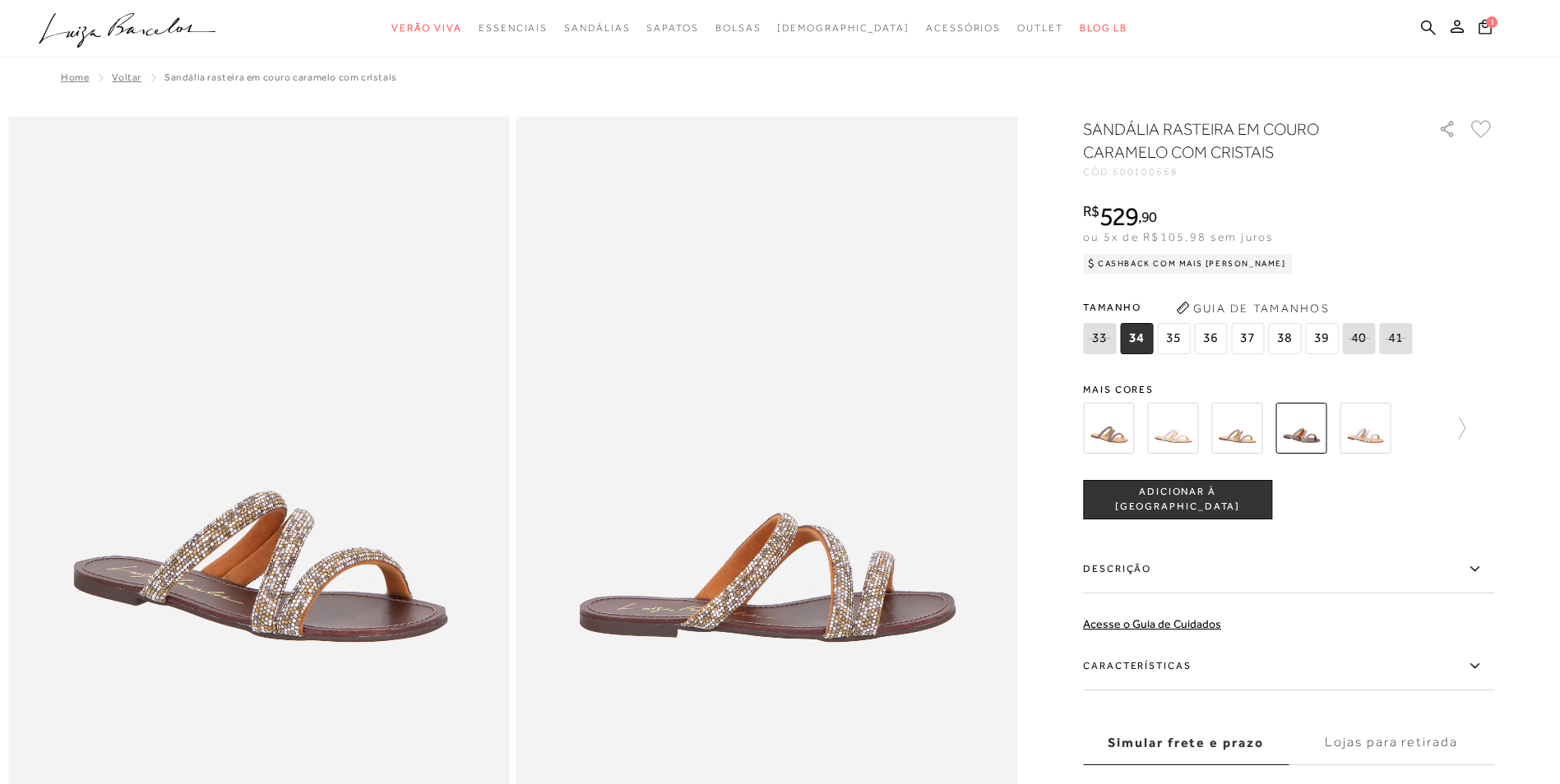
click at [1148, 431] on img at bounding box center [1365, 428] width 51 height 51
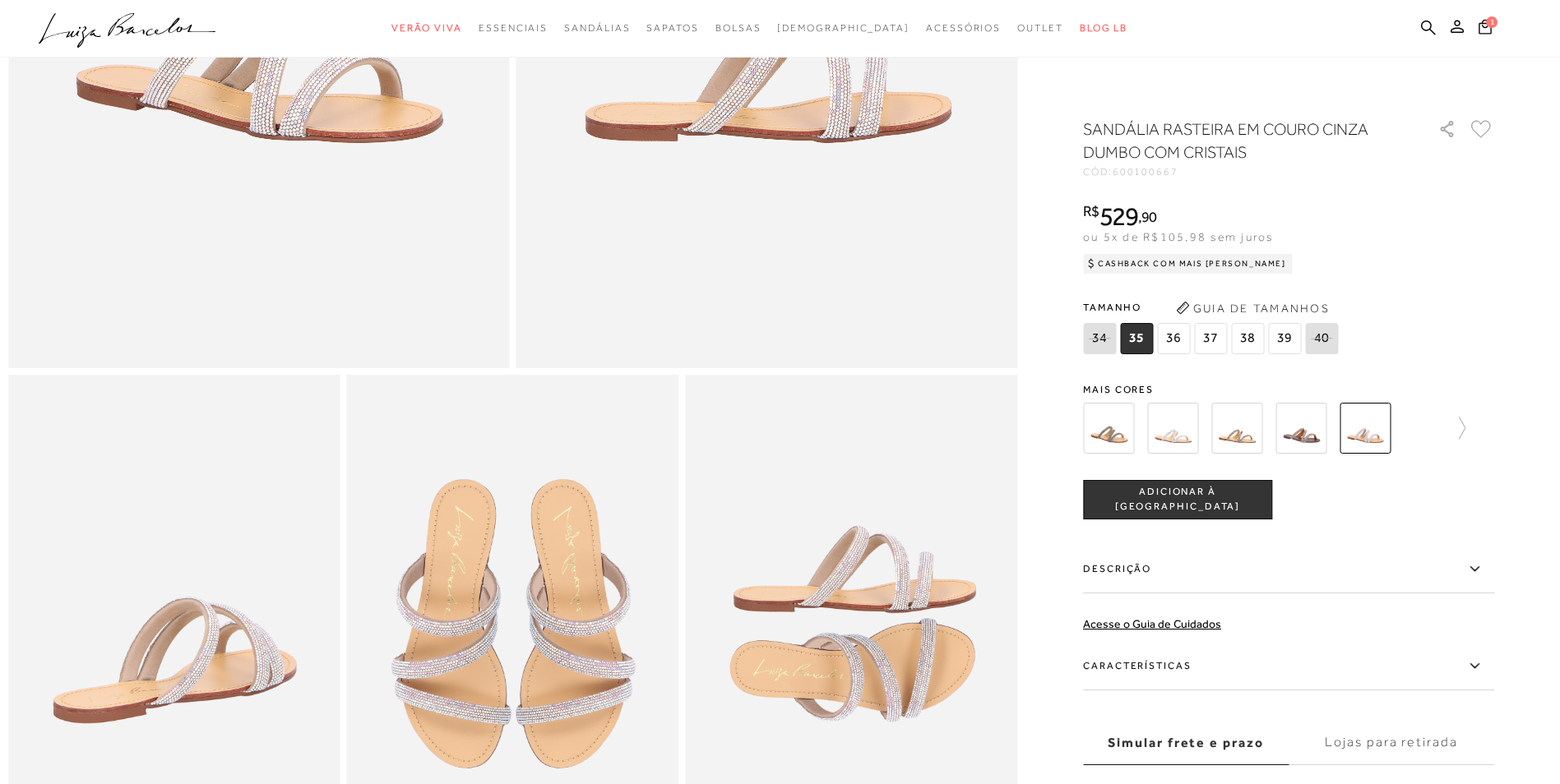
scroll to position [493, 0]
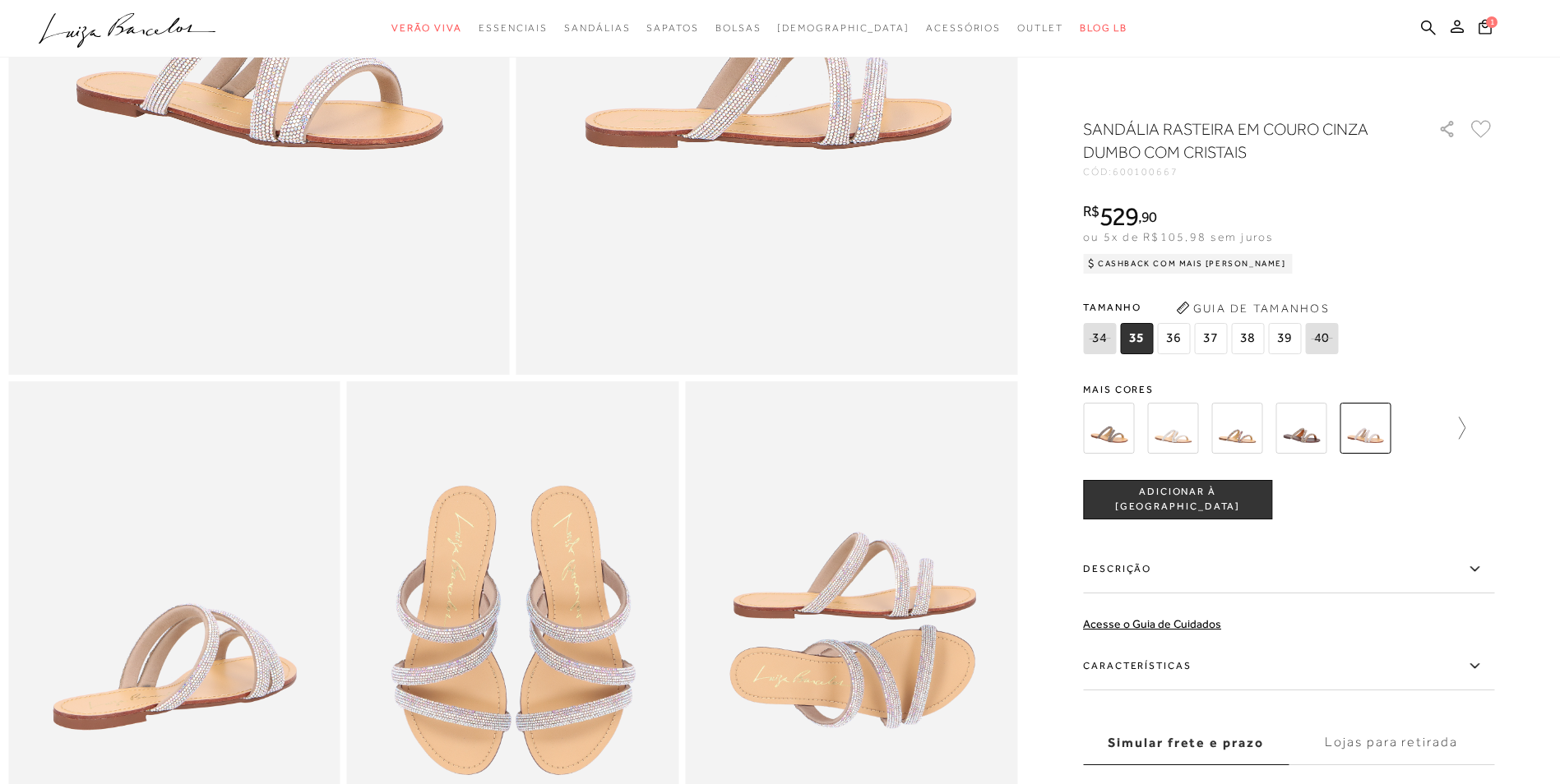
click at [1148, 423] on icon at bounding box center [1461, 428] width 7 height 22
click at [1148, 433] on img at bounding box center [1137, 428] width 51 height 51
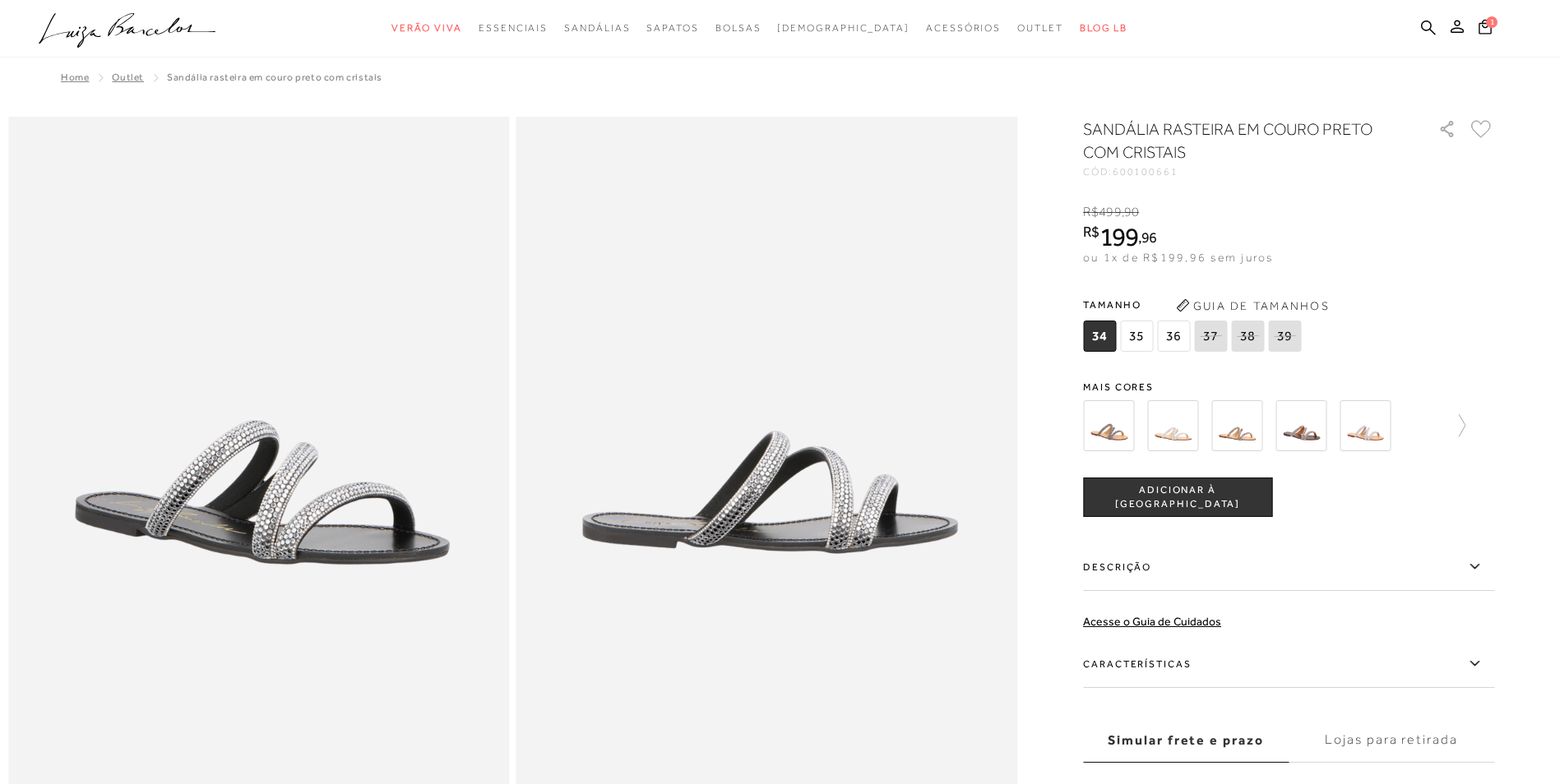
click at [1148, 431] on img at bounding box center [1173, 426] width 51 height 51
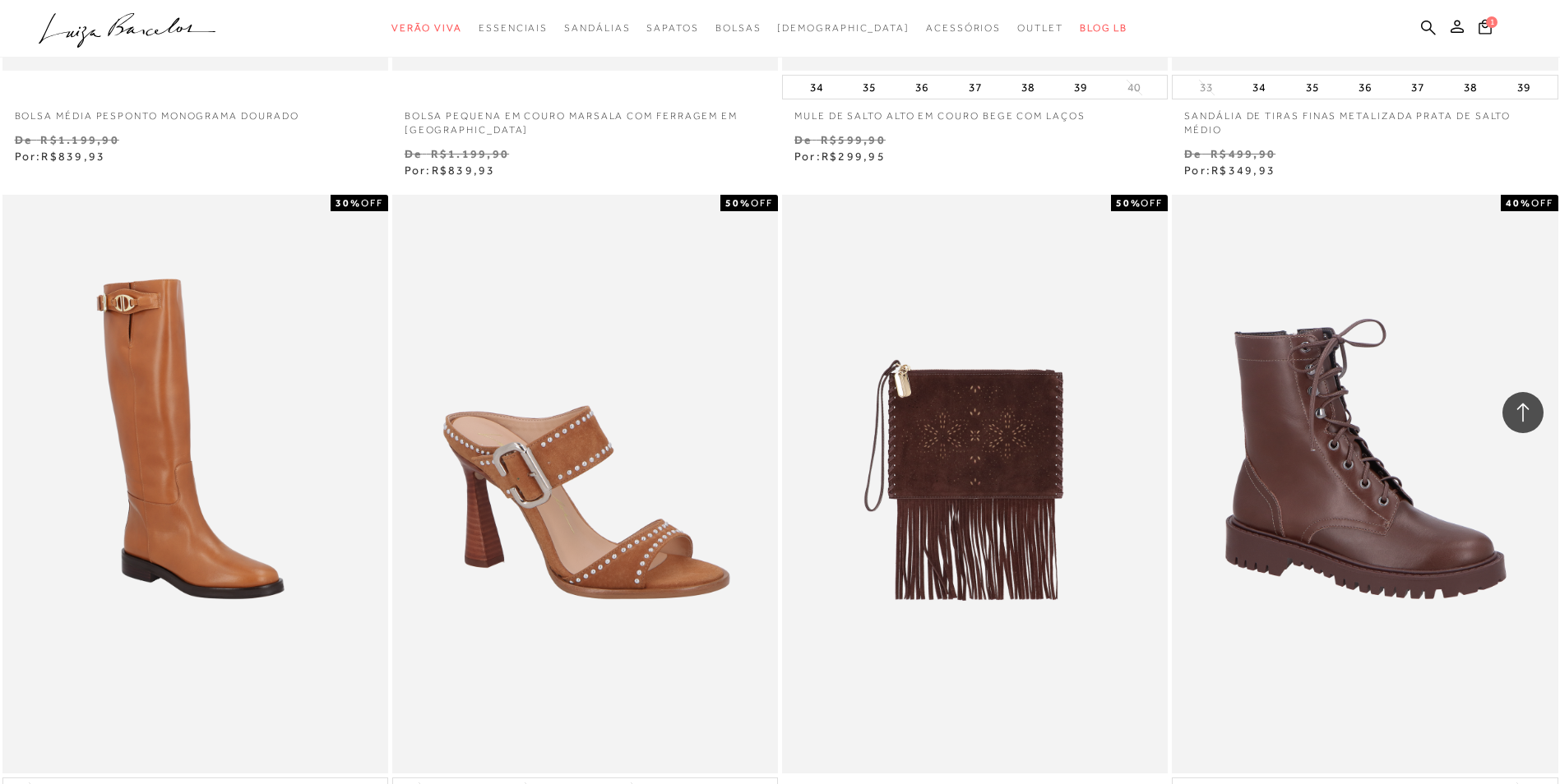
scroll to position [822, 0]
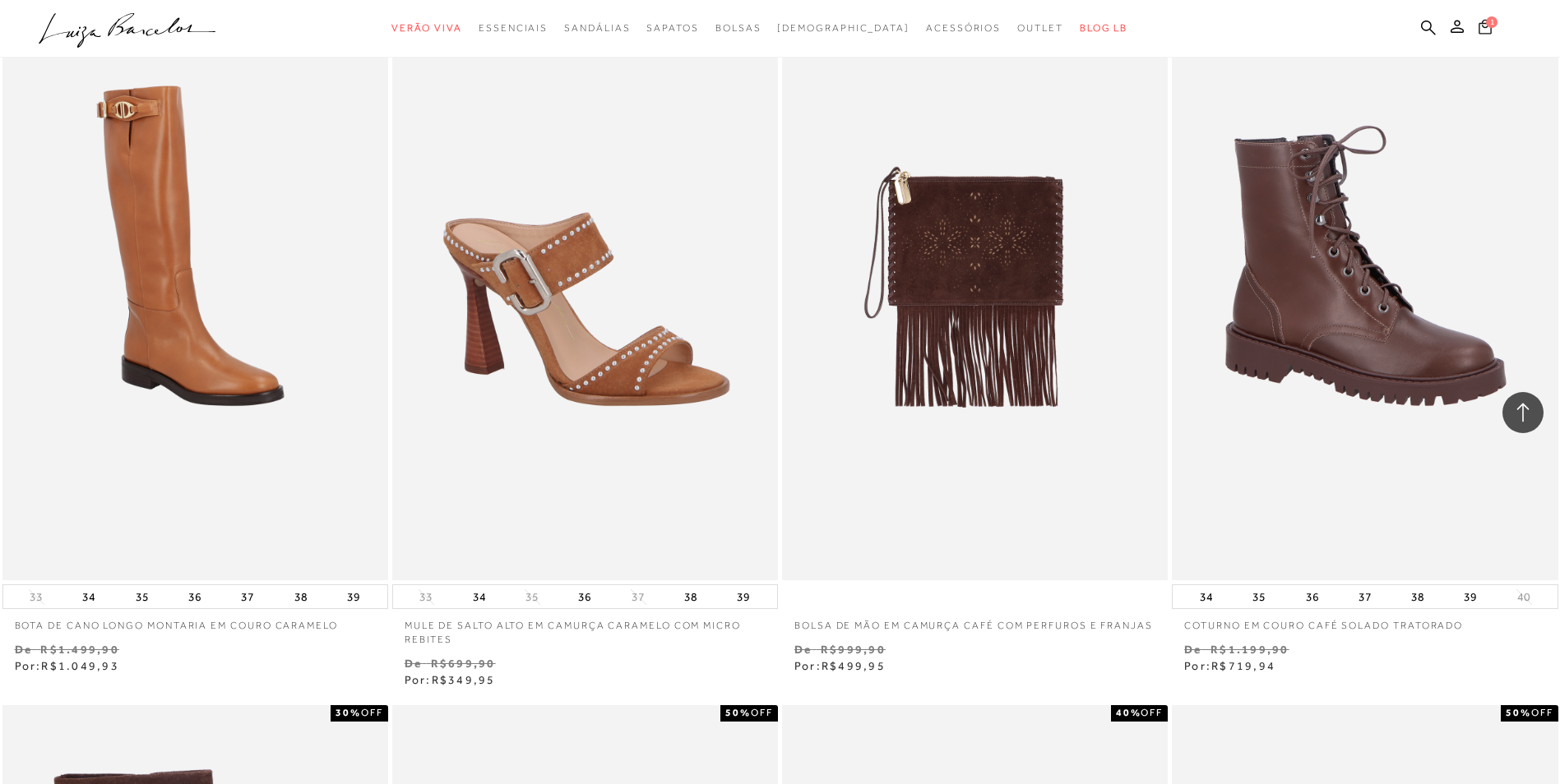
click at [1148, 24] on icon at bounding box center [1485, 26] width 13 height 15
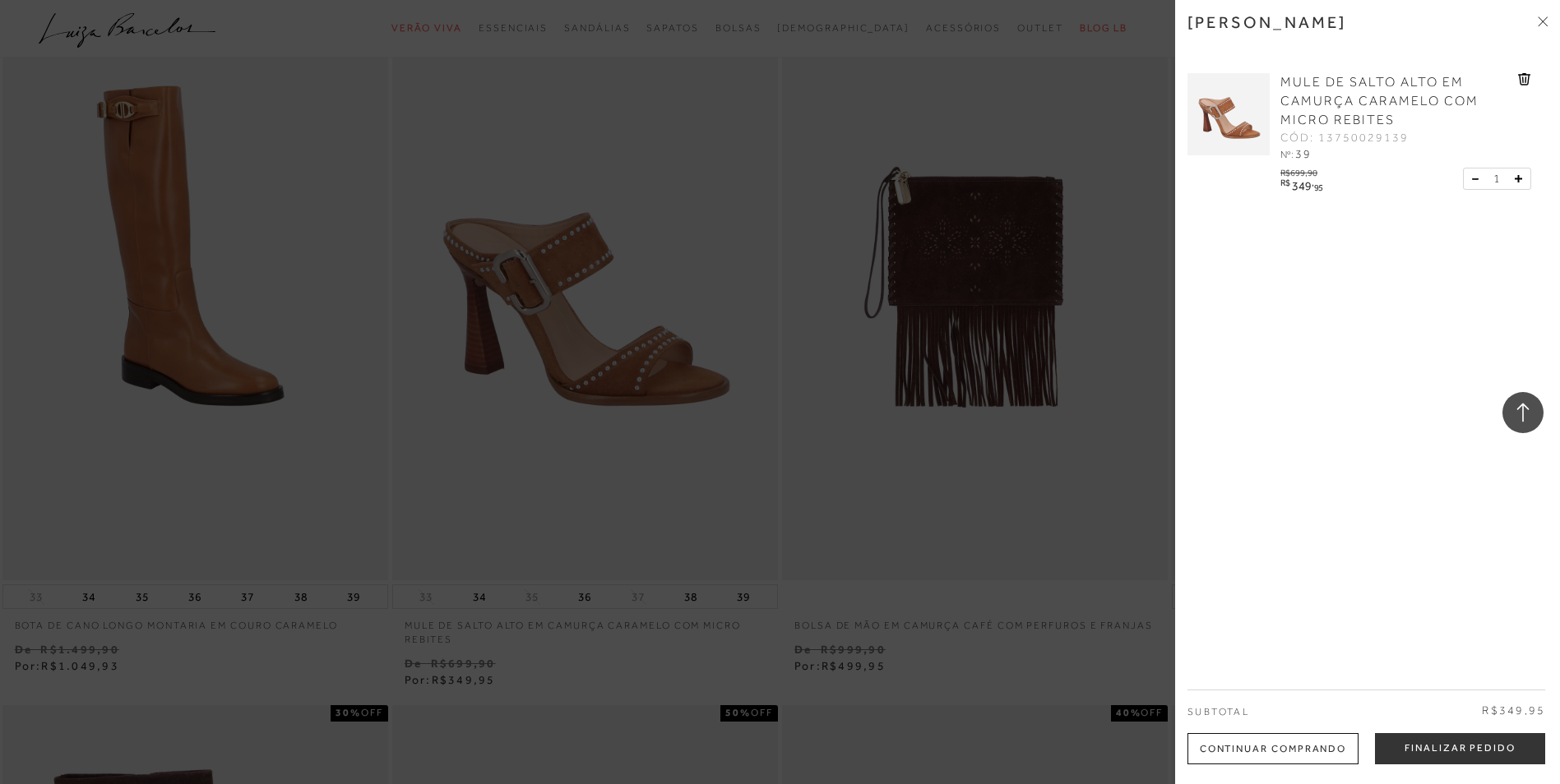
click at [1148, 747] on div "Continuar Comprando" at bounding box center [1272, 749] width 171 height 31
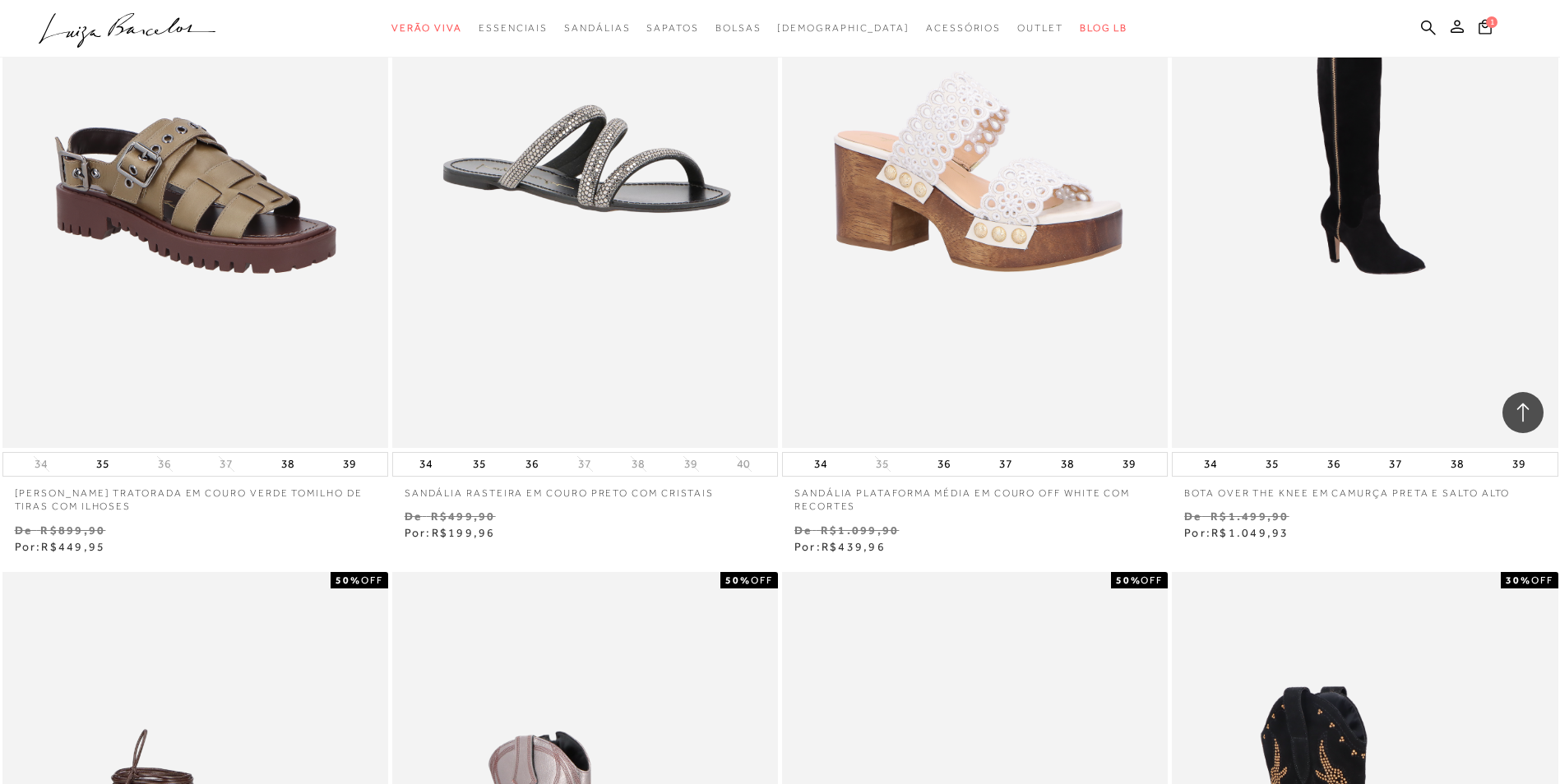
scroll to position [14961, 0]
